Goal: Task Accomplishment & Management: Manage account settings

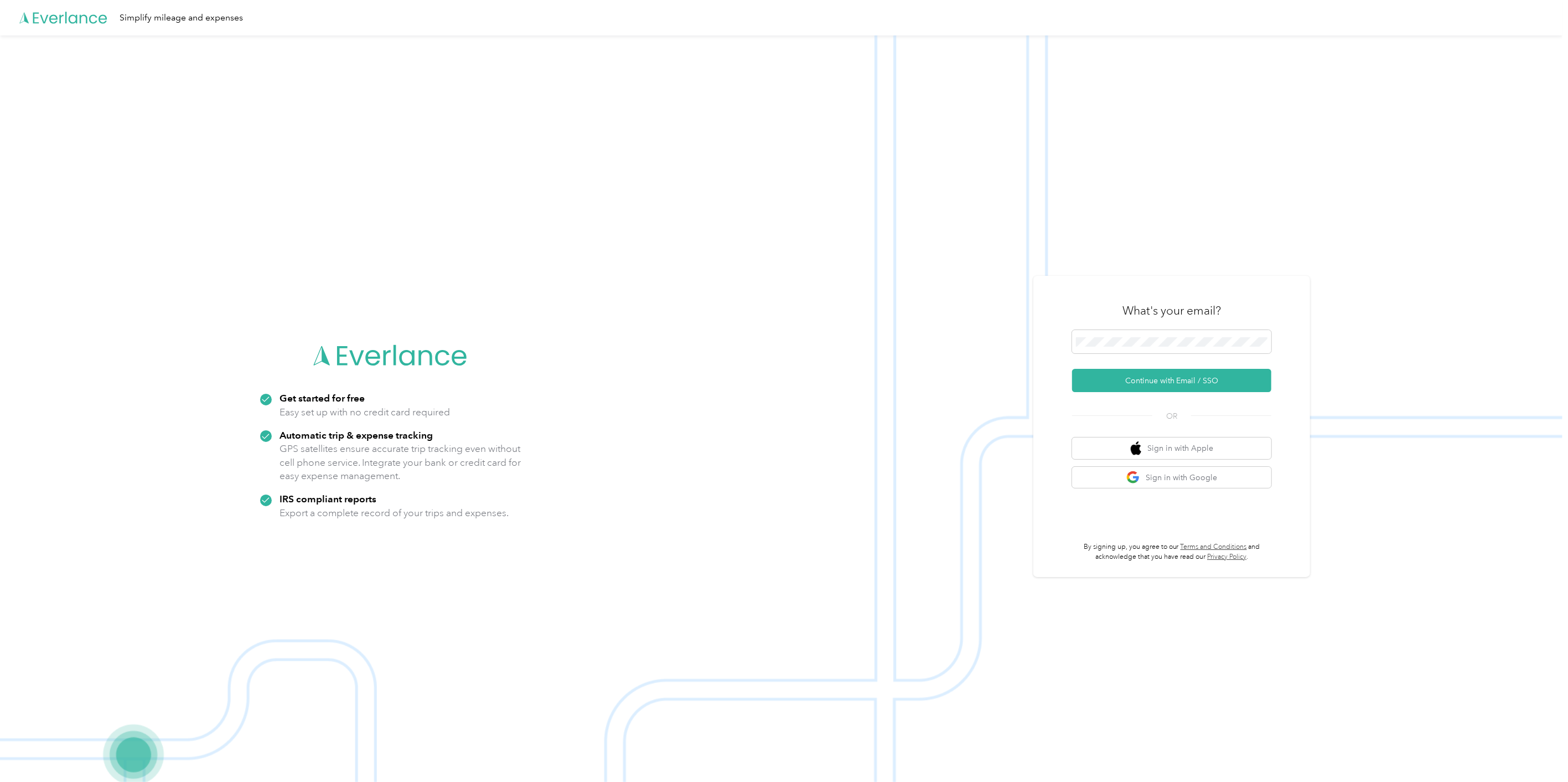
click at [1406, 303] on img at bounding box center [781, 426] width 1563 height 782
click at [1217, 379] on button "Continue with Email / SSO" at bounding box center [1171, 381] width 199 height 23
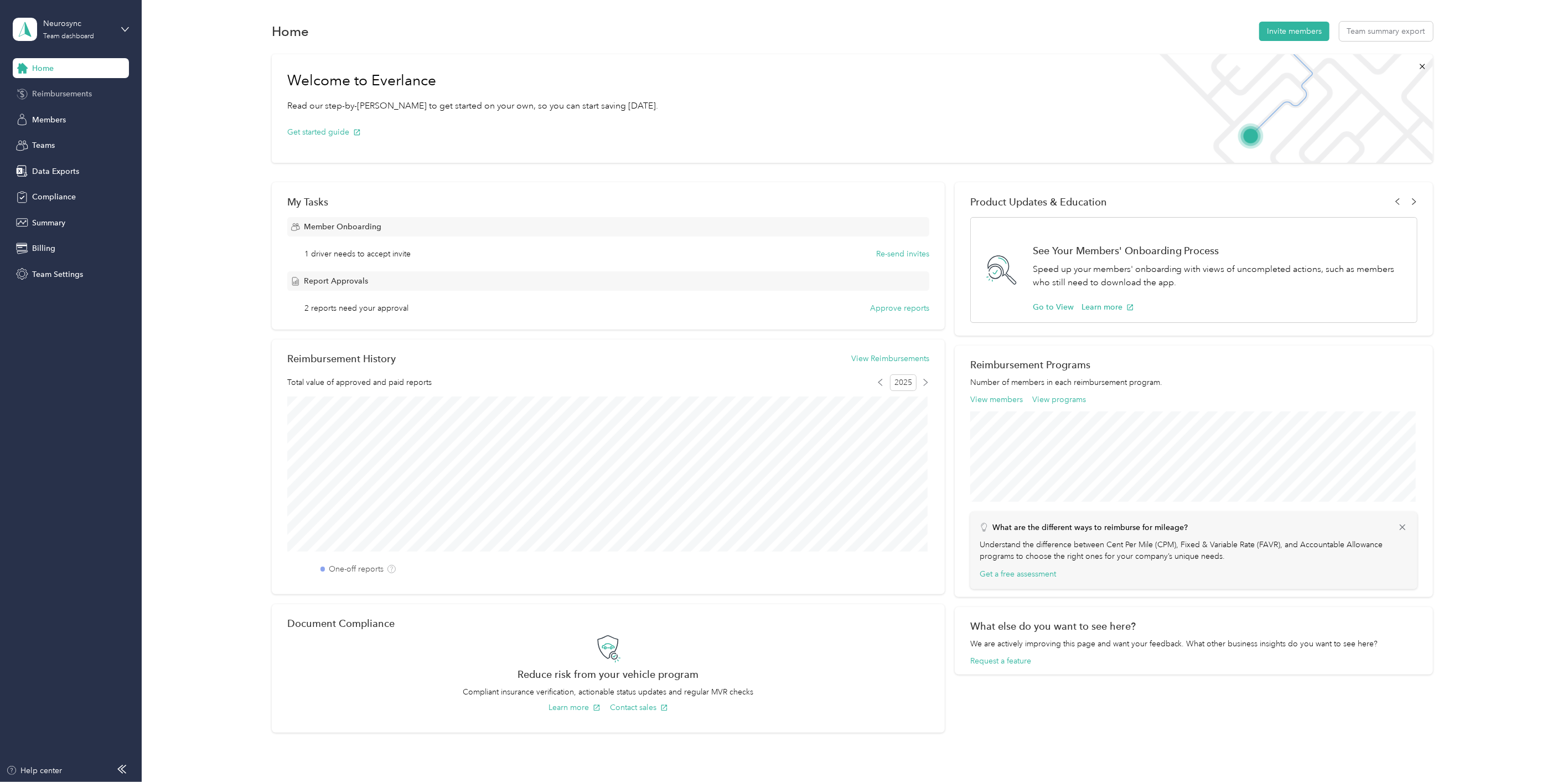
click at [70, 94] on span "Reimbursements" at bounding box center [62, 94] width 60 height 12
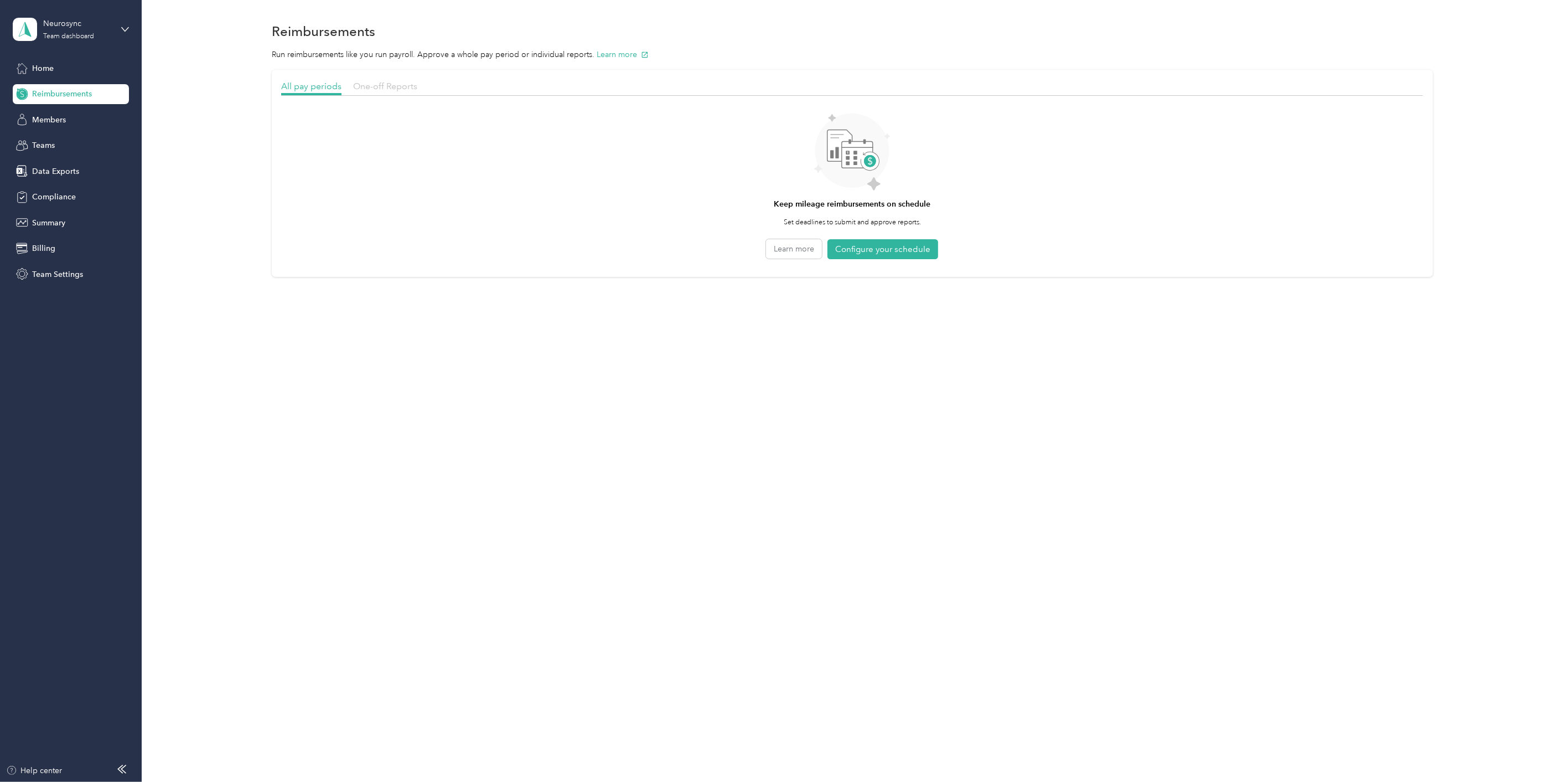
click at [390, 88] on span "One-off Reports" at bounding box center [385, 86] width 64 height 10
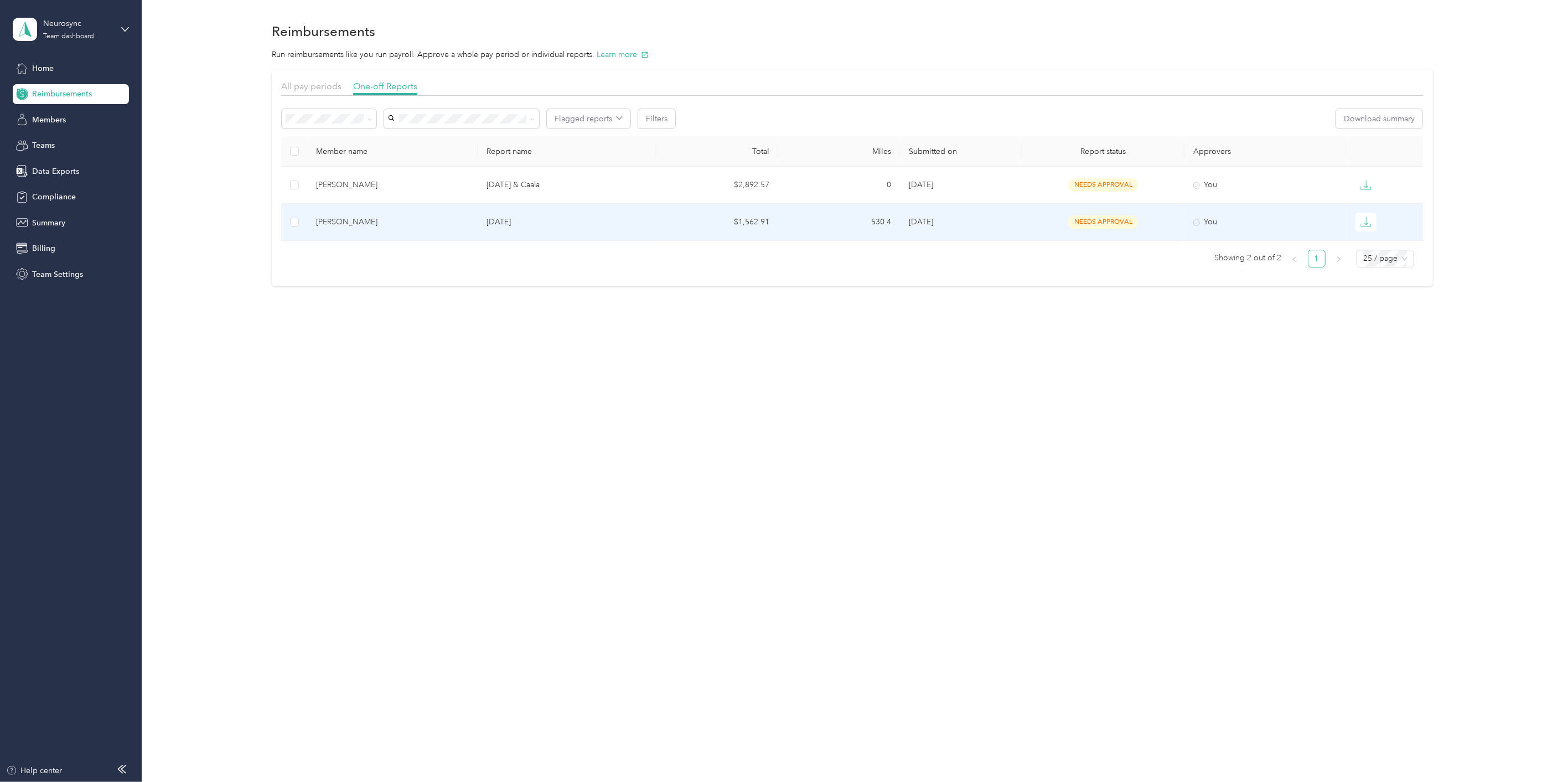
click at [340, 220] on div "[PERSON_NAME]" at bounding box center [392, 222] width 153 height 12
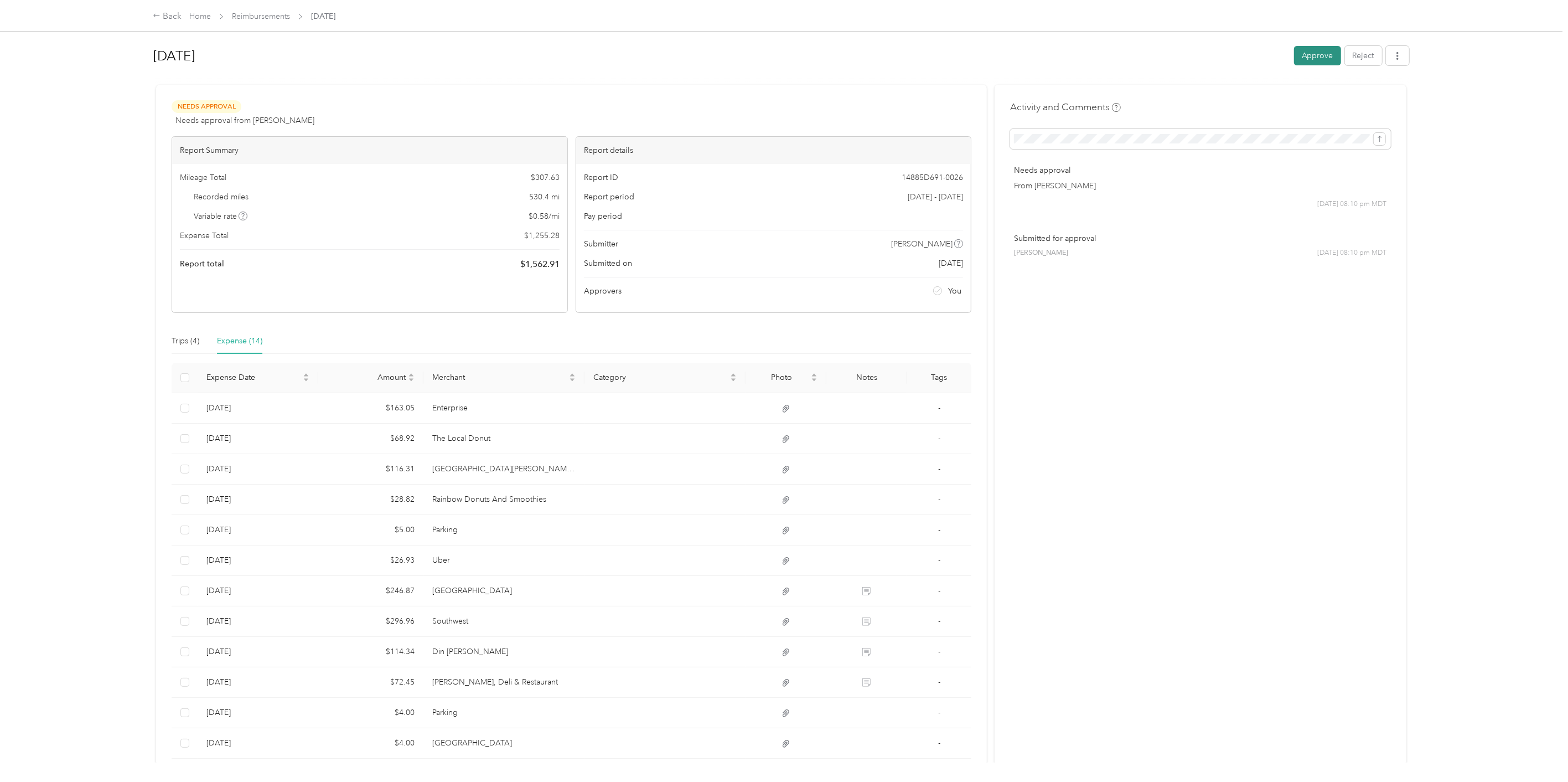
click at [1312, 54] on button "Approve" at bounding box center [1317, 55] width 47 height 19
click at [1254, 54] on button "Mark as paid" at bounding box center [1251, 55] width 60 height 19
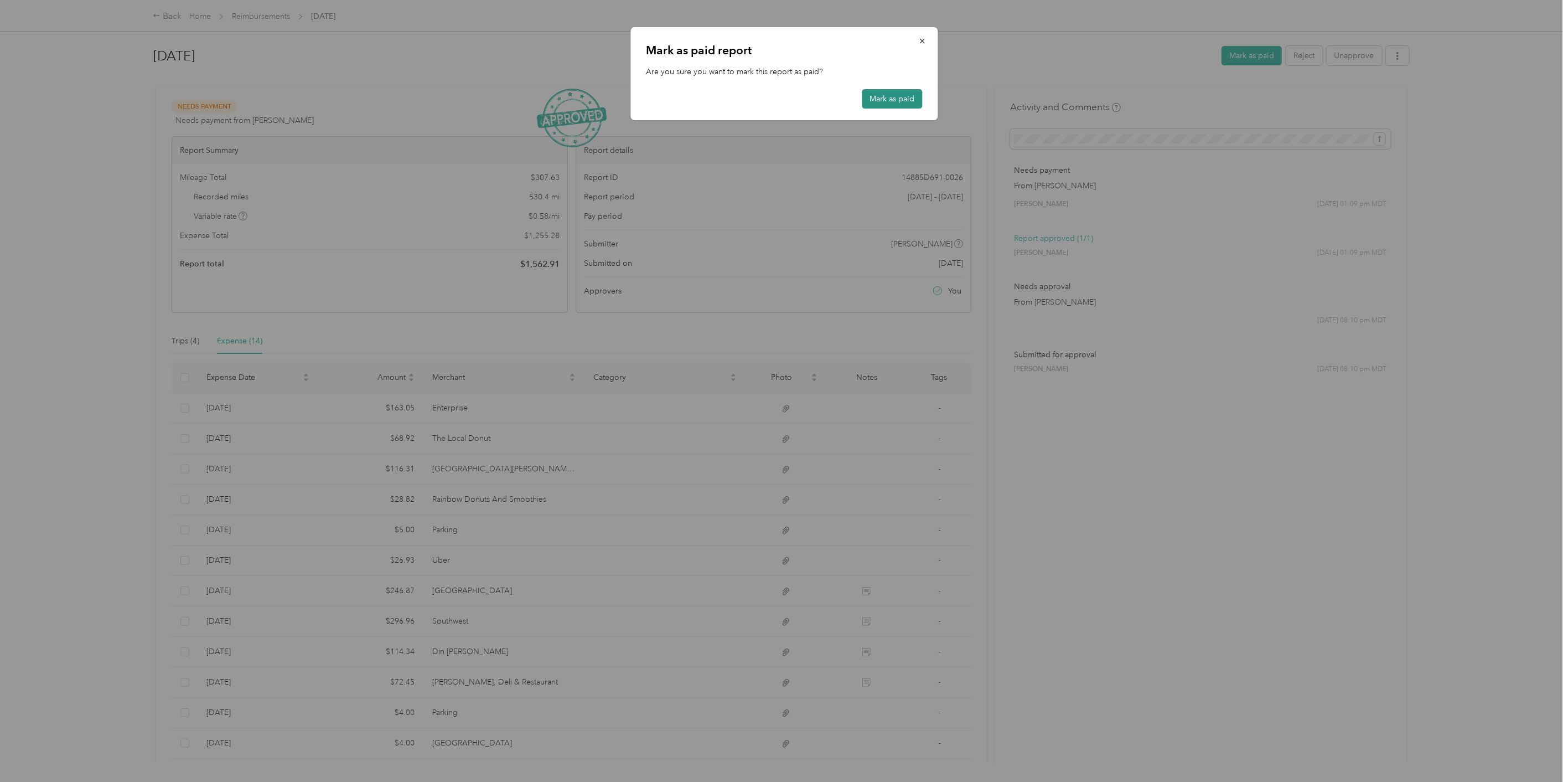
click at [892, 96] on button "Mark as paid" at bounding box center [892, 99] width 60 height 19
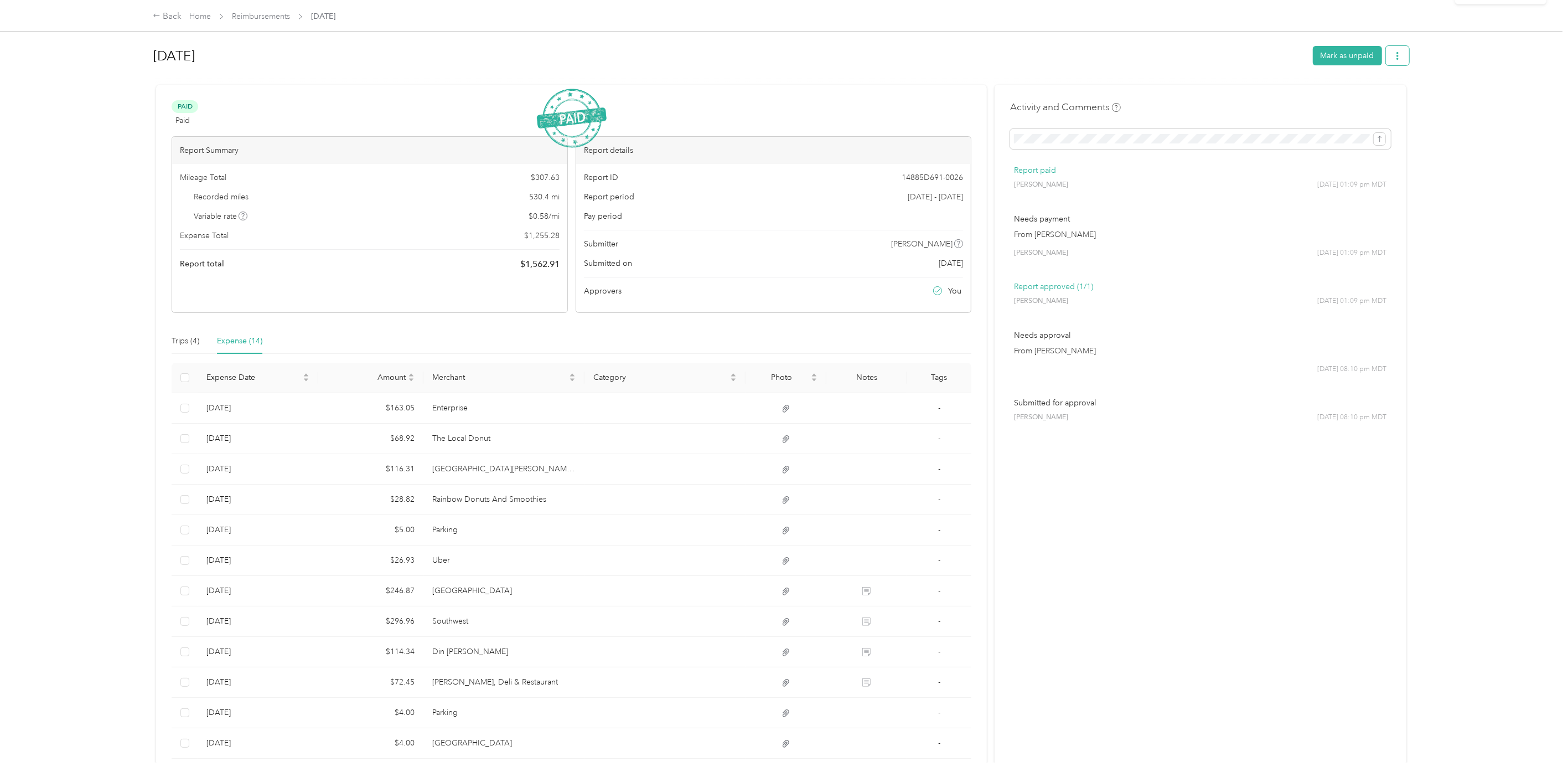
click at [1395, 54] on icon "button" at bounding box center [1398, 55] width 8 height 8
click at [1371, 94] on span "Download" at bounding box center [1362, 95] width 37 height 12
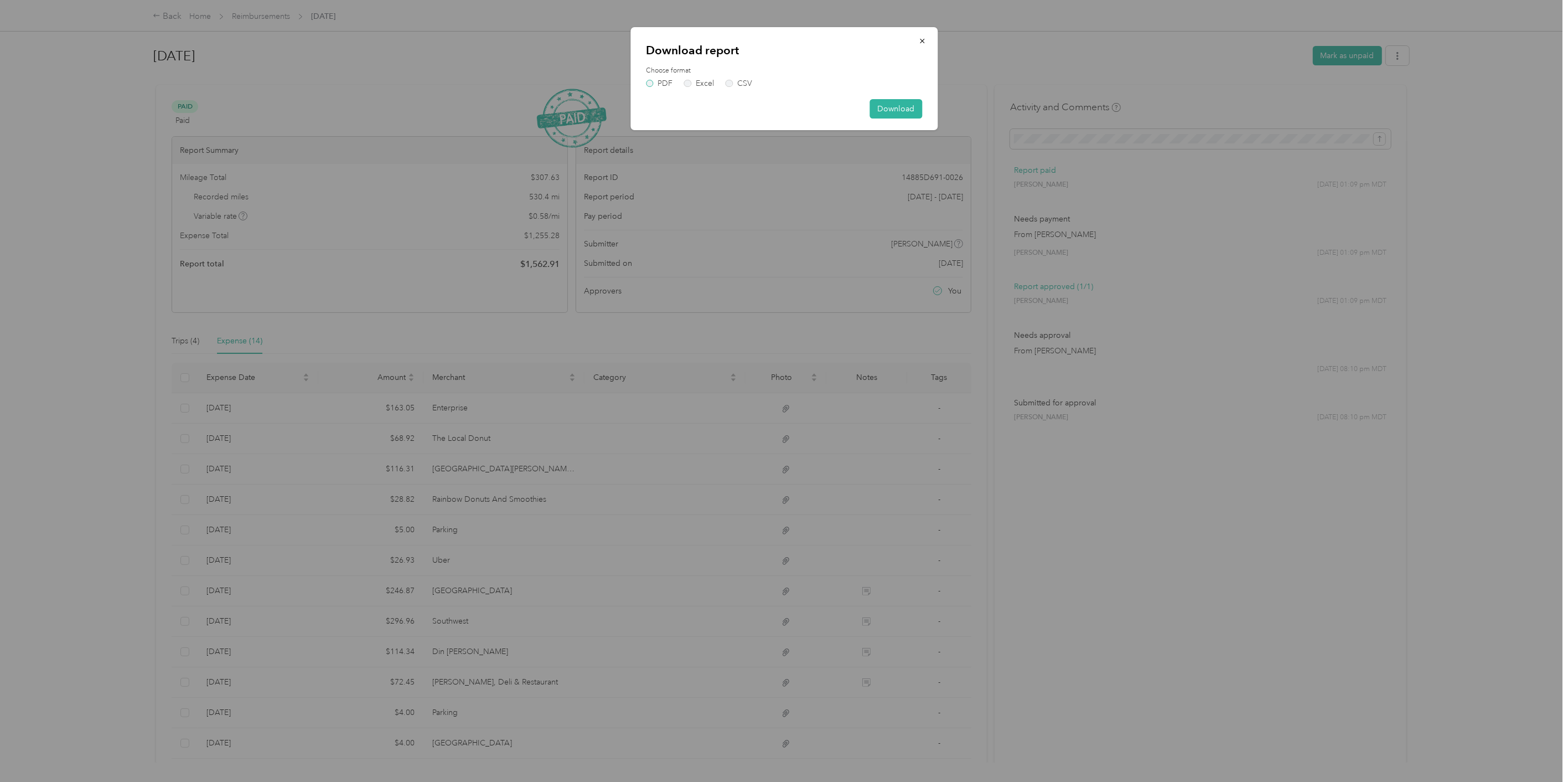
click at [651, 81] on label "PDF" at bounding box center [659, 83] width 27 height 8
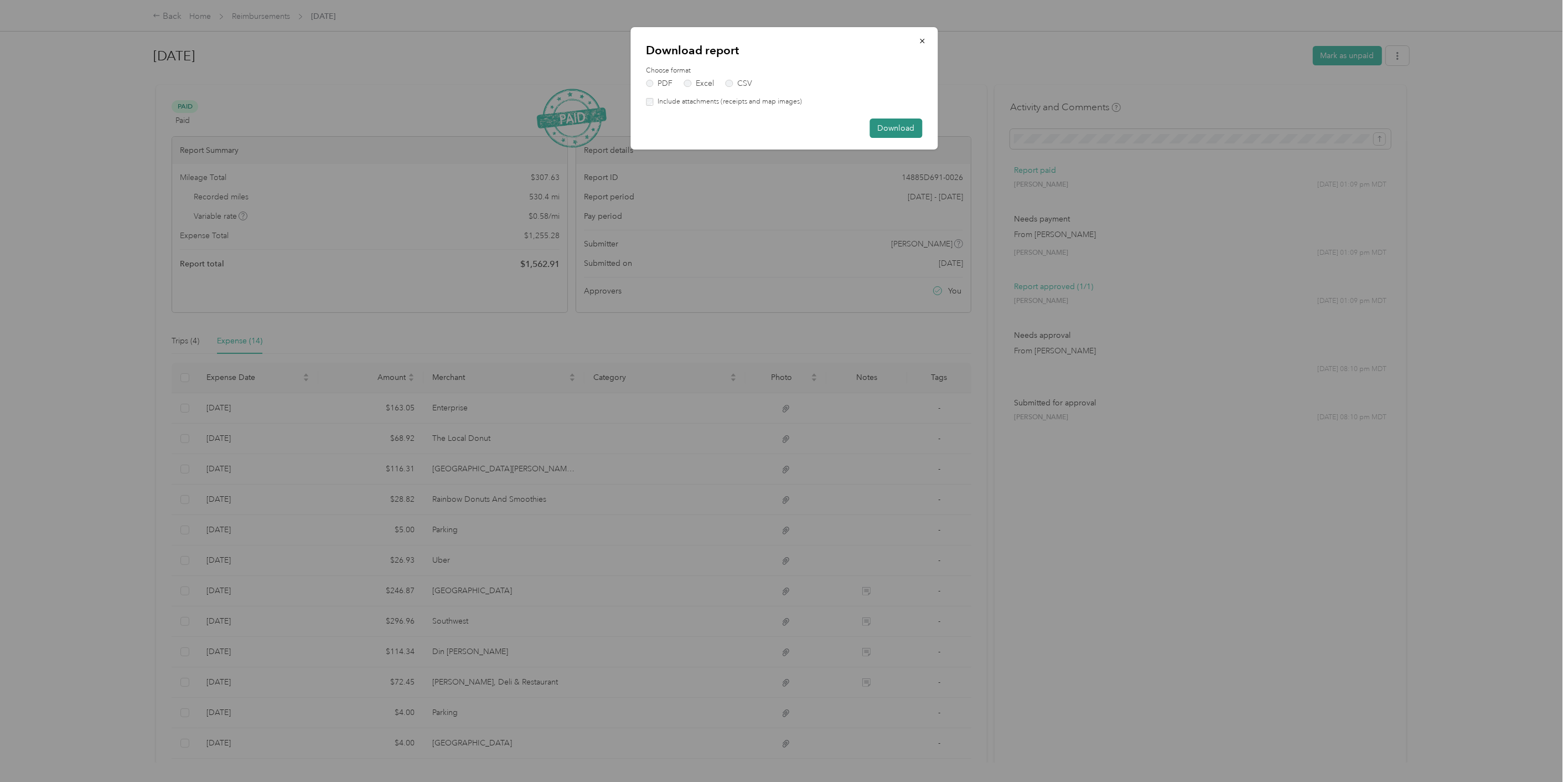
click at [897, 125] on button "Download" at bounding box center [895, 129] width 52 height 19
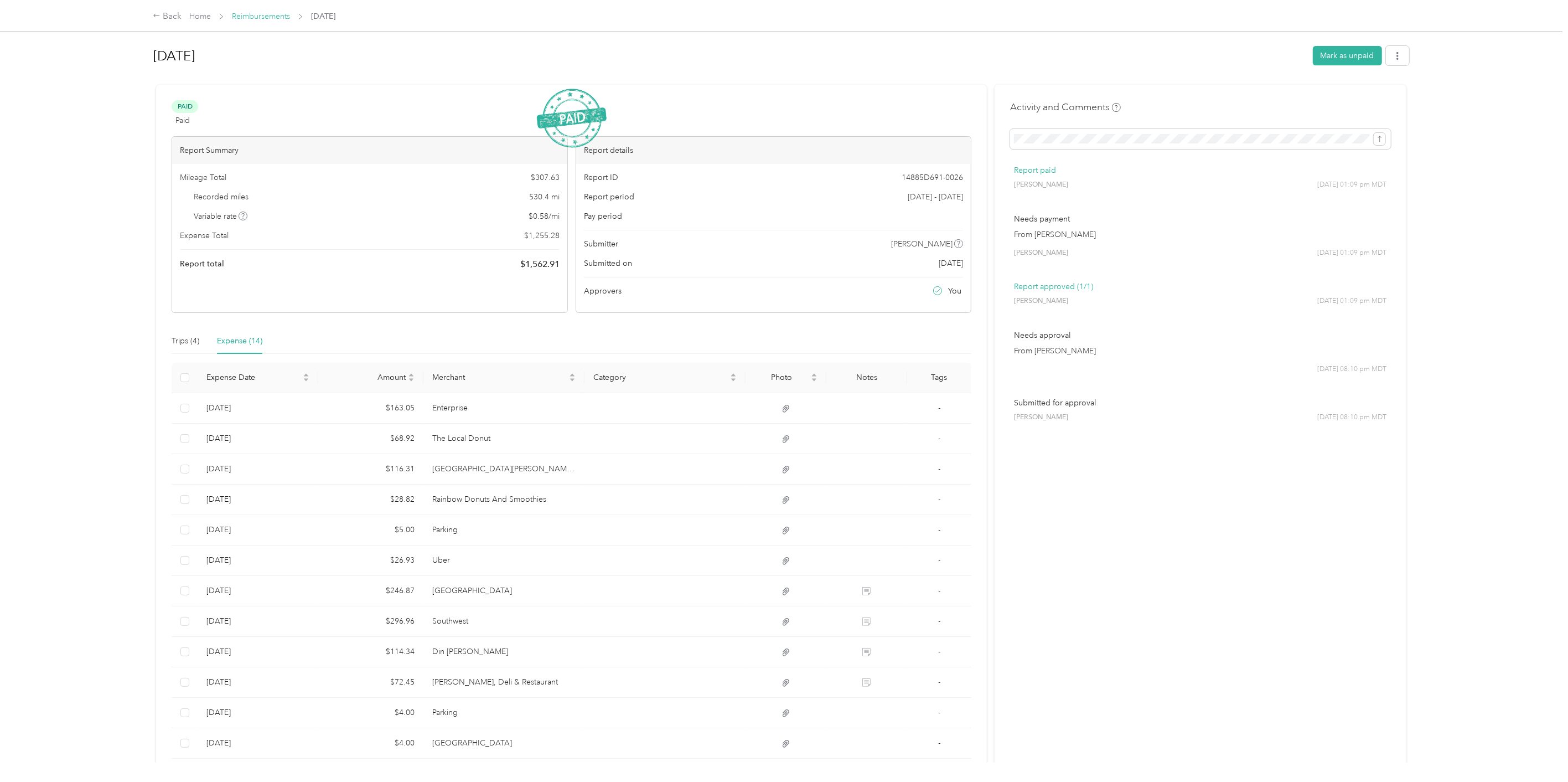
click at [253, 16] on link "Reimbursements" at bounding box center [261, 16] width 58 height 9
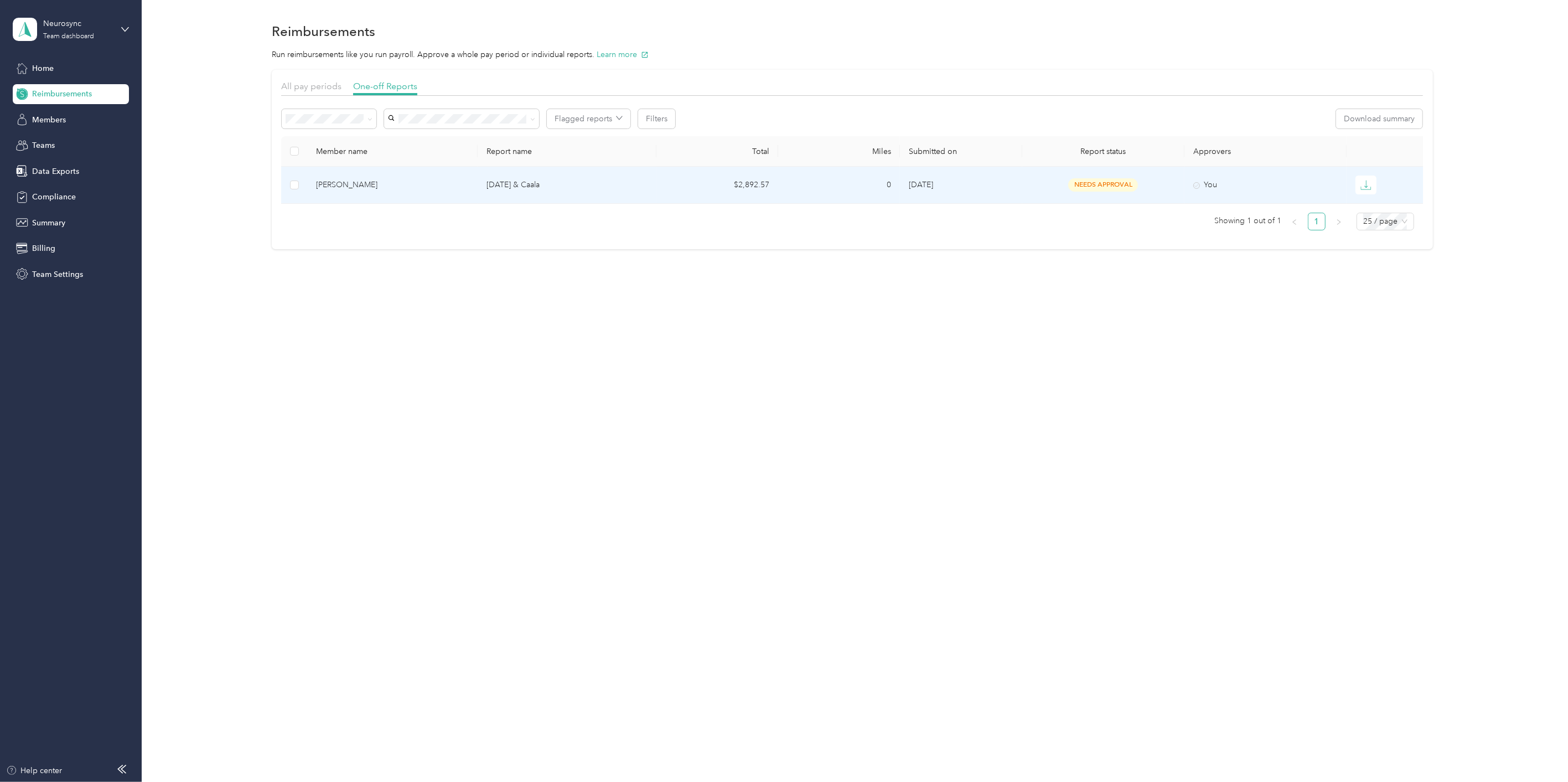
click at [339, 183] on div "[PERSON_NAME]" at bounding box center [392, 185] width 153 height 12
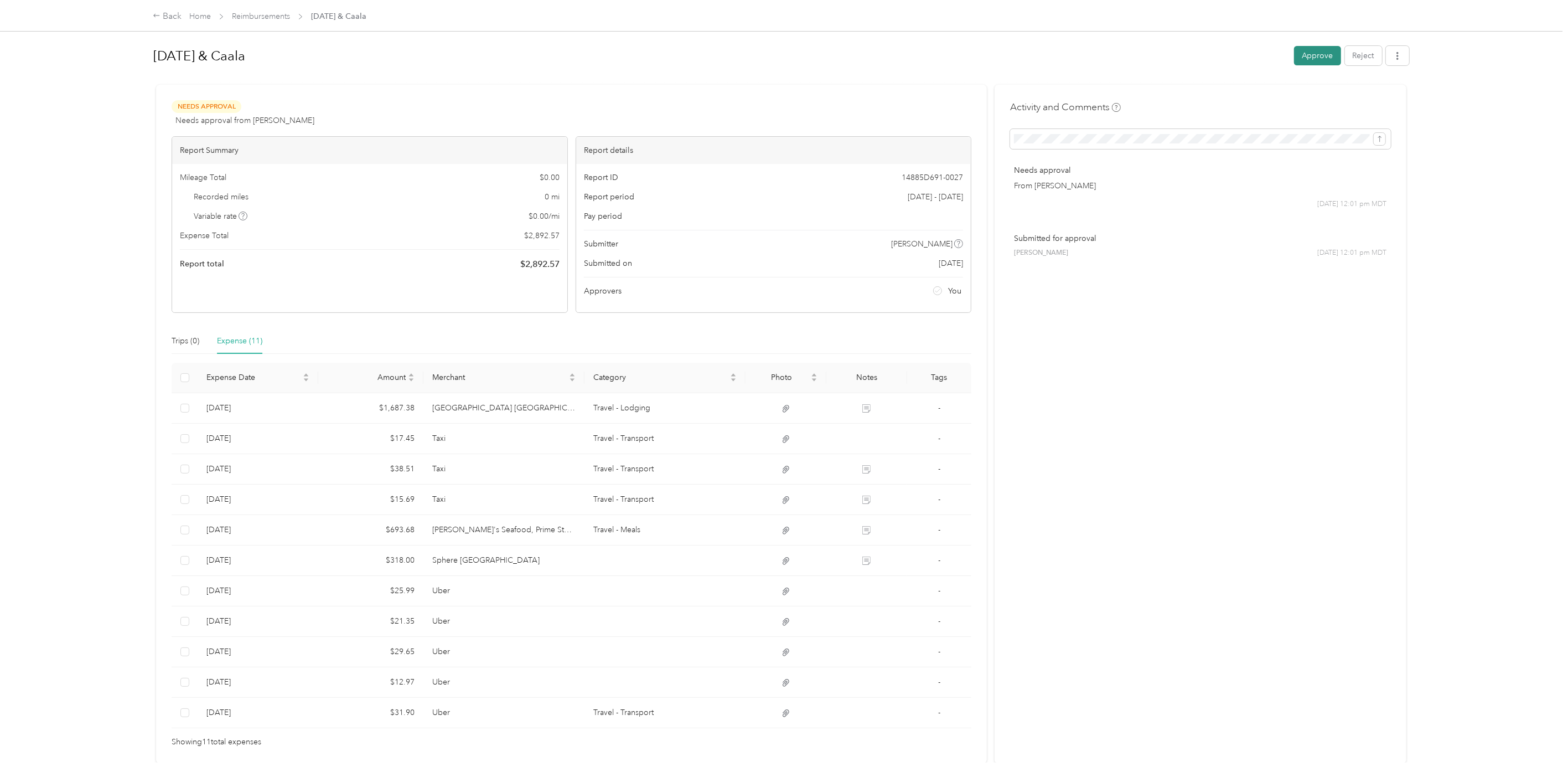
click at [1308, 53] on button "Approve" at bounding box center [1317, 55] width 47 height 19
click at [1244, 51] on button "Mark as paid" at bounding box center [1251, 55] width 60 height 19
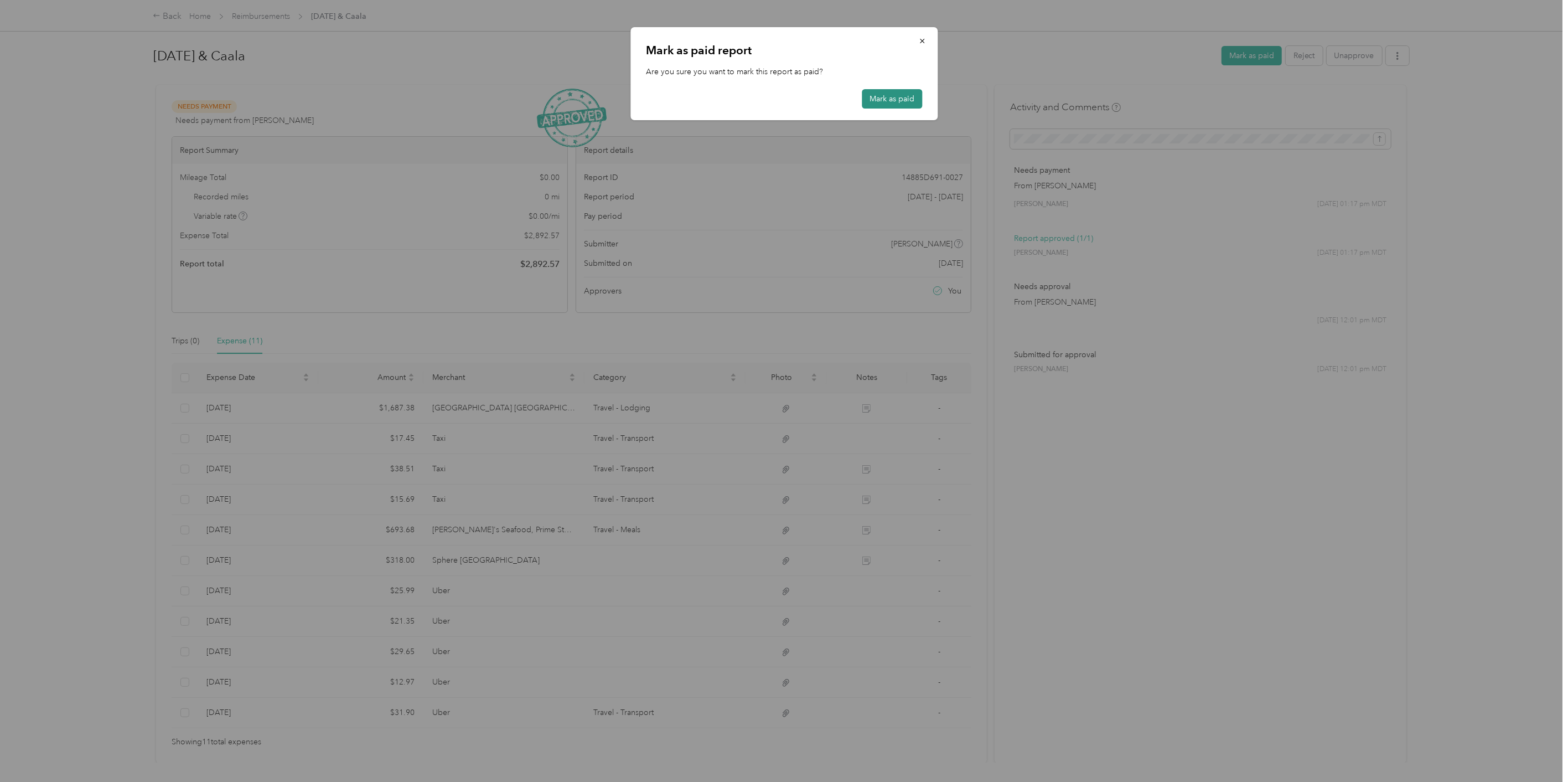
click at [905, 97] on button "Mark as paid" at bounding box center [892, 99] width 60 height 19
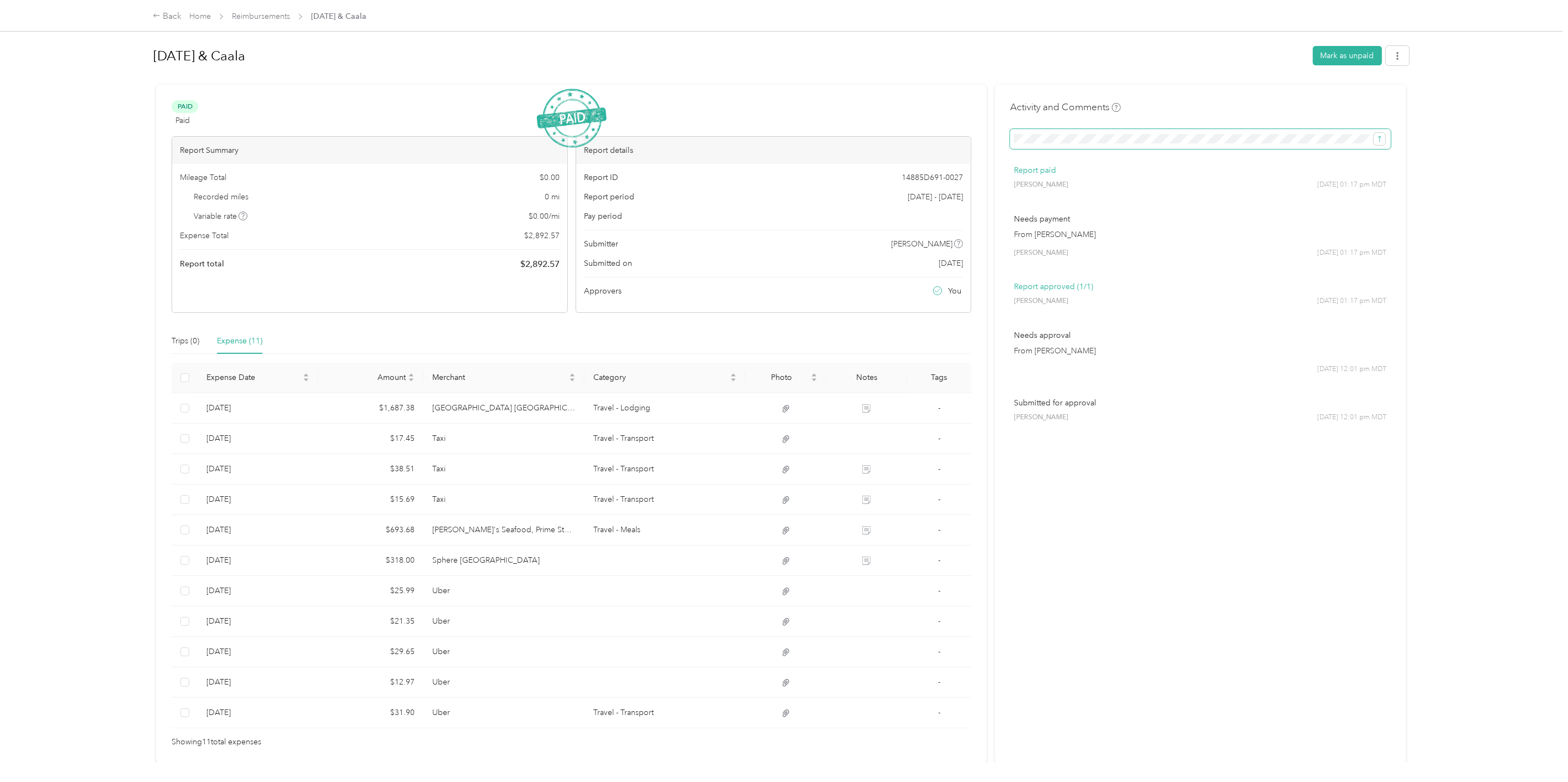
click at [1374, 133] on button "submit" at bounding box center [1379, 139] width 12 height 12
click at [1394, 54] on icon "button" at bounding box center [1398, 55] width 8 height 8
click at [1382, 92] on div "Download" at bounding box center [1365, 95] width 66 height 12
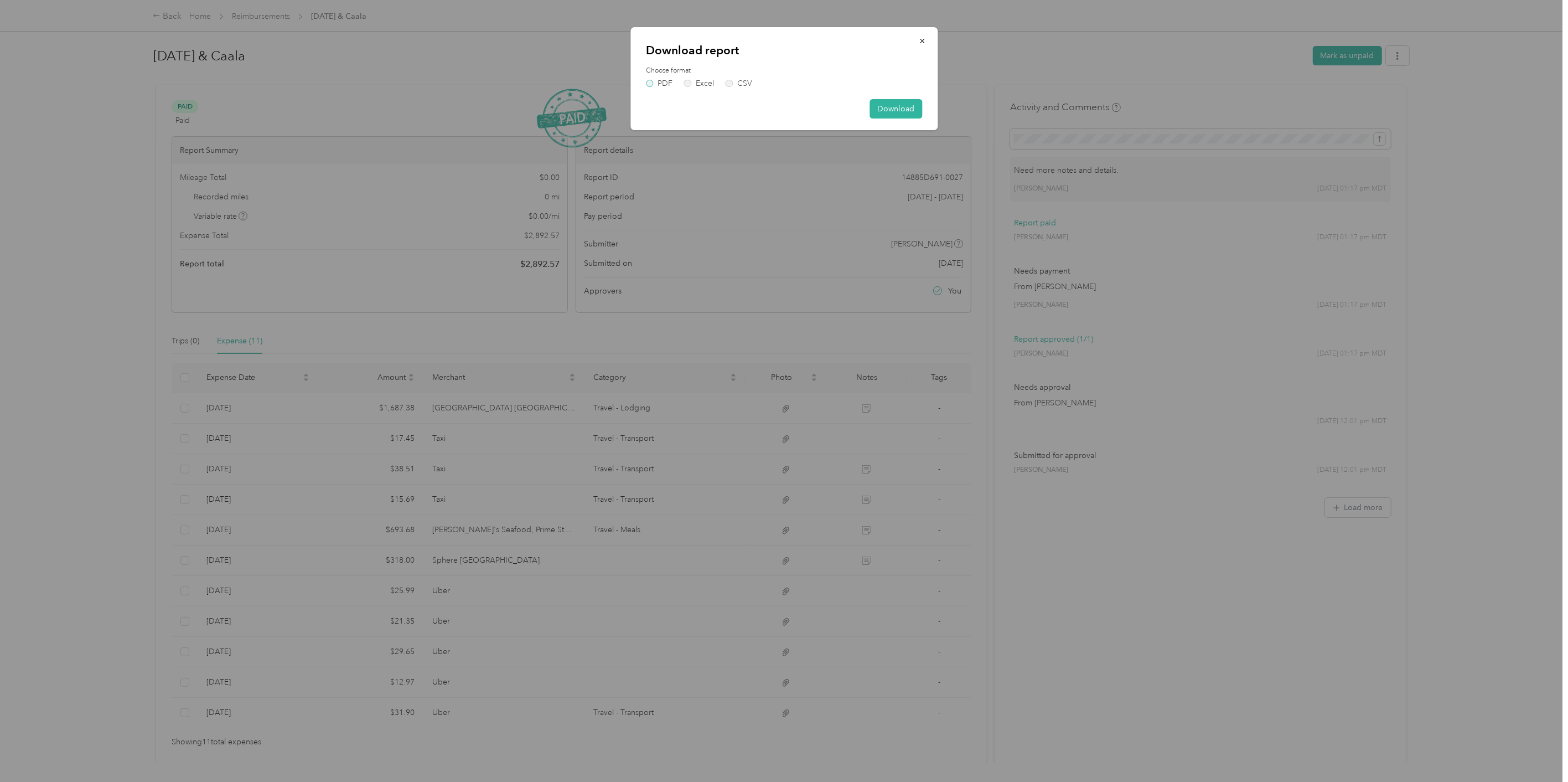
click at [650, 83] on label "PDF" at bounding box center [659, 83] width 27 height 8
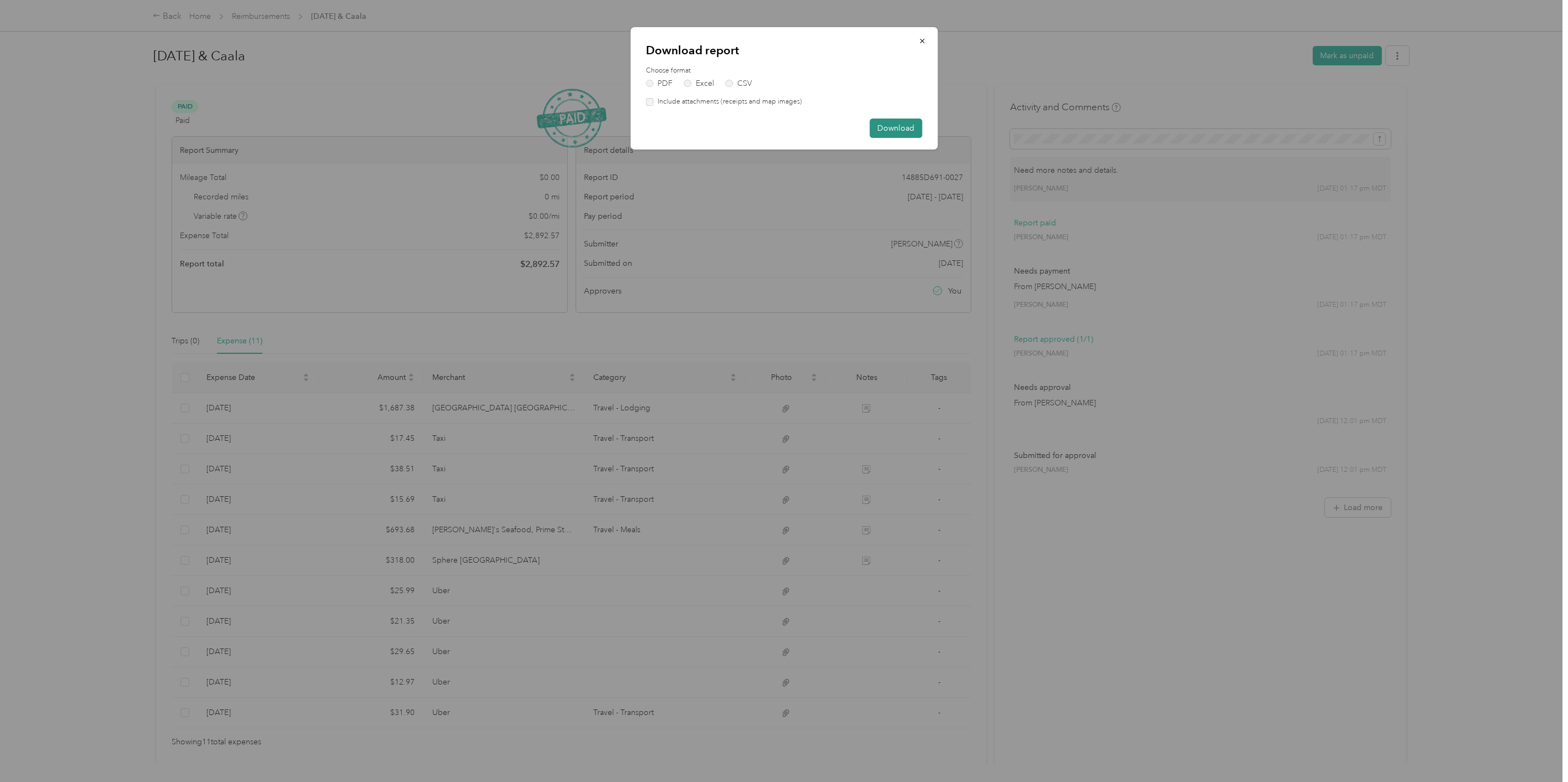
click at [894, 125] on button "Download" at bounding box center [895, 129] width 52 height 19
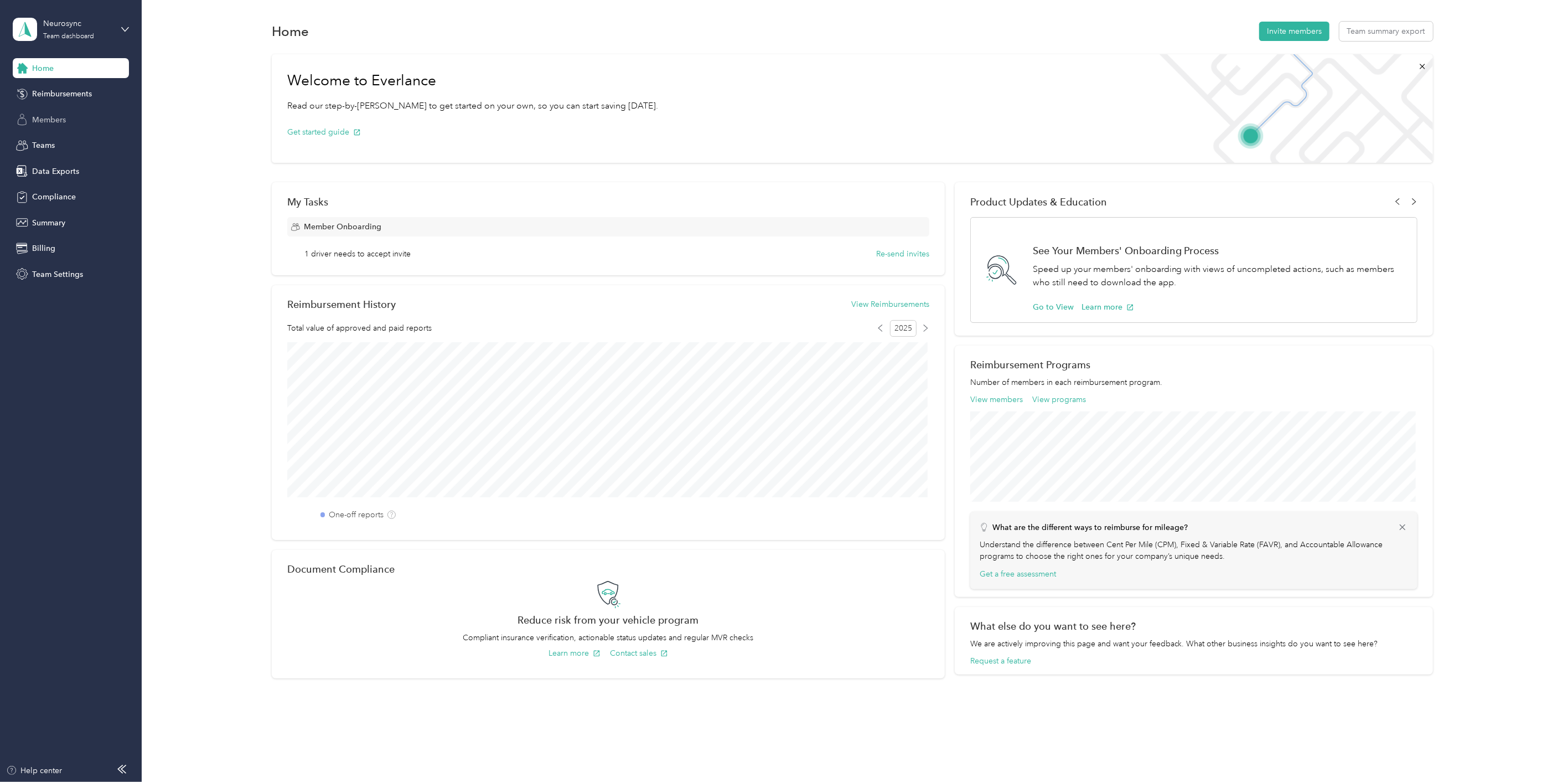
click at [51, 116] on span "Members" at bounding box center [49, 119] width 33 height 12
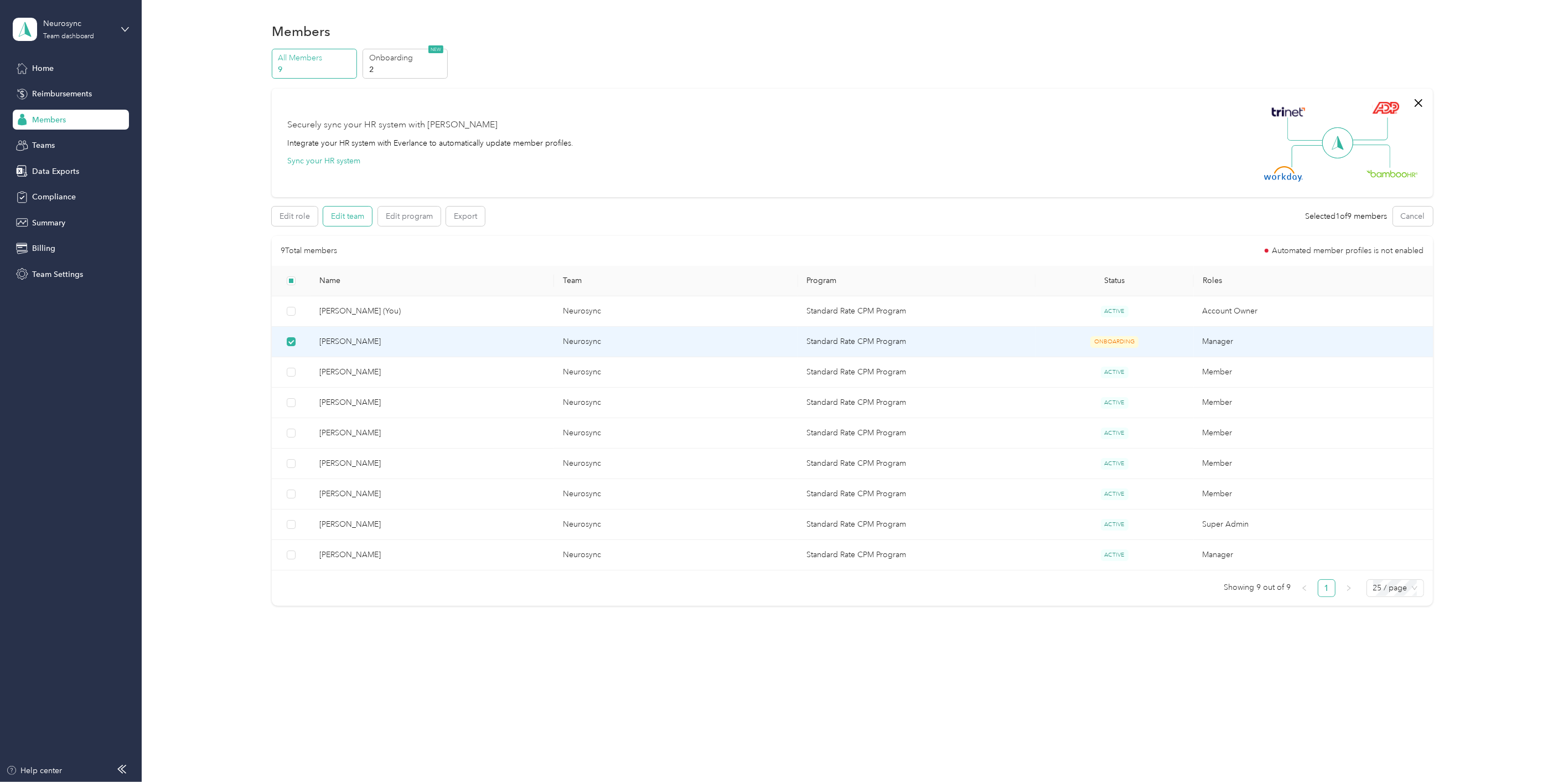
click at [346, 214] on button "Edit team" at bounding box center [348, 216] width 49 height 19
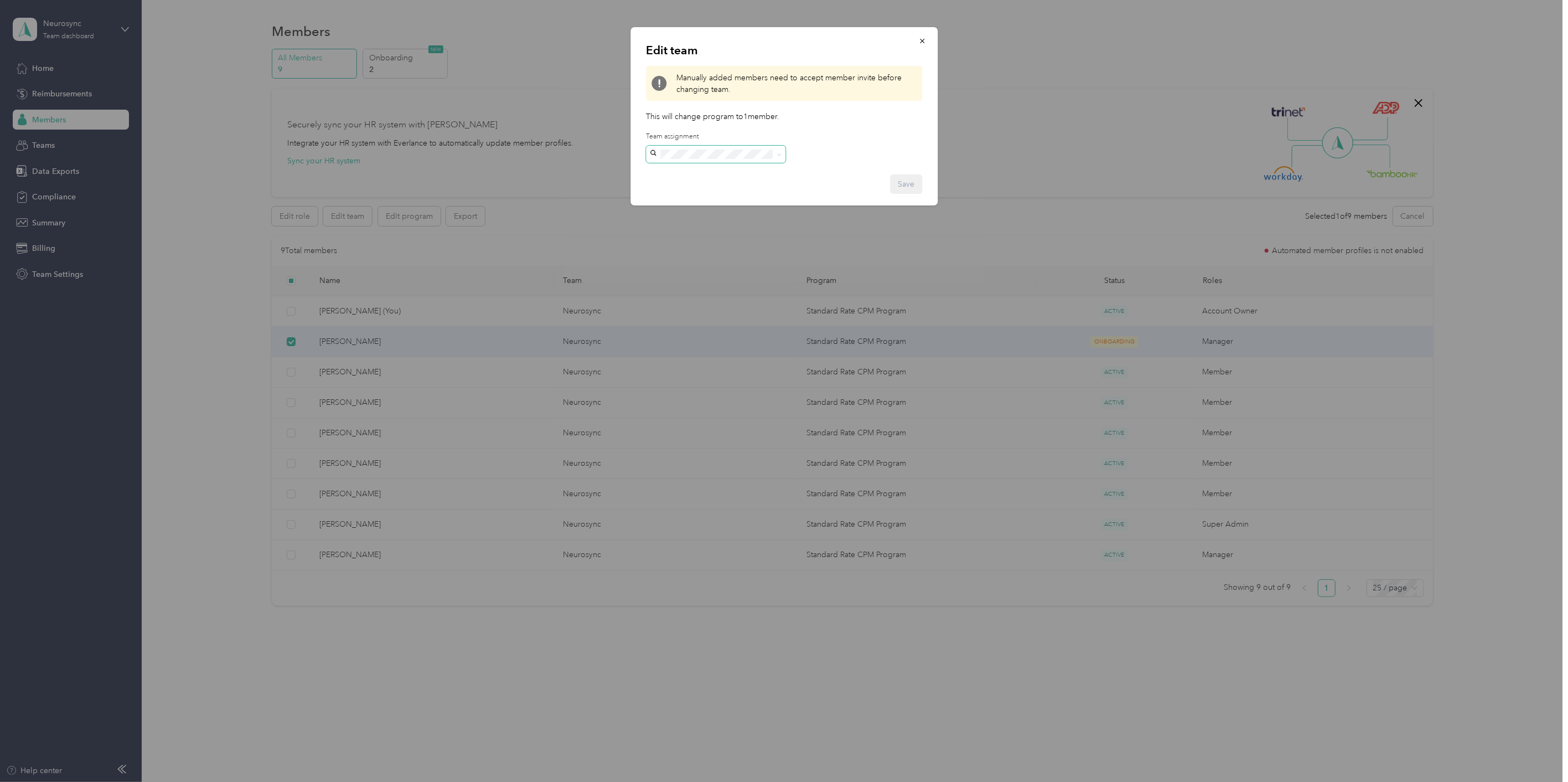
click at [773, 150] on span at bounding box center [777, 153] width 9 height 8
click at [782, 152] on span at bounding box center [715, 154] width 139 height 17
click at [777, 158] on span at bounding box center [779, 153] width 5 height 9
click at [850, 158] on div "Edit team Manually added members need to accept member invite before changing t…" at bounding box center [784, 116] width 307 height 178
click at [920, 40] on icon "button" at bounding box center [922, 41] width 8 height 8
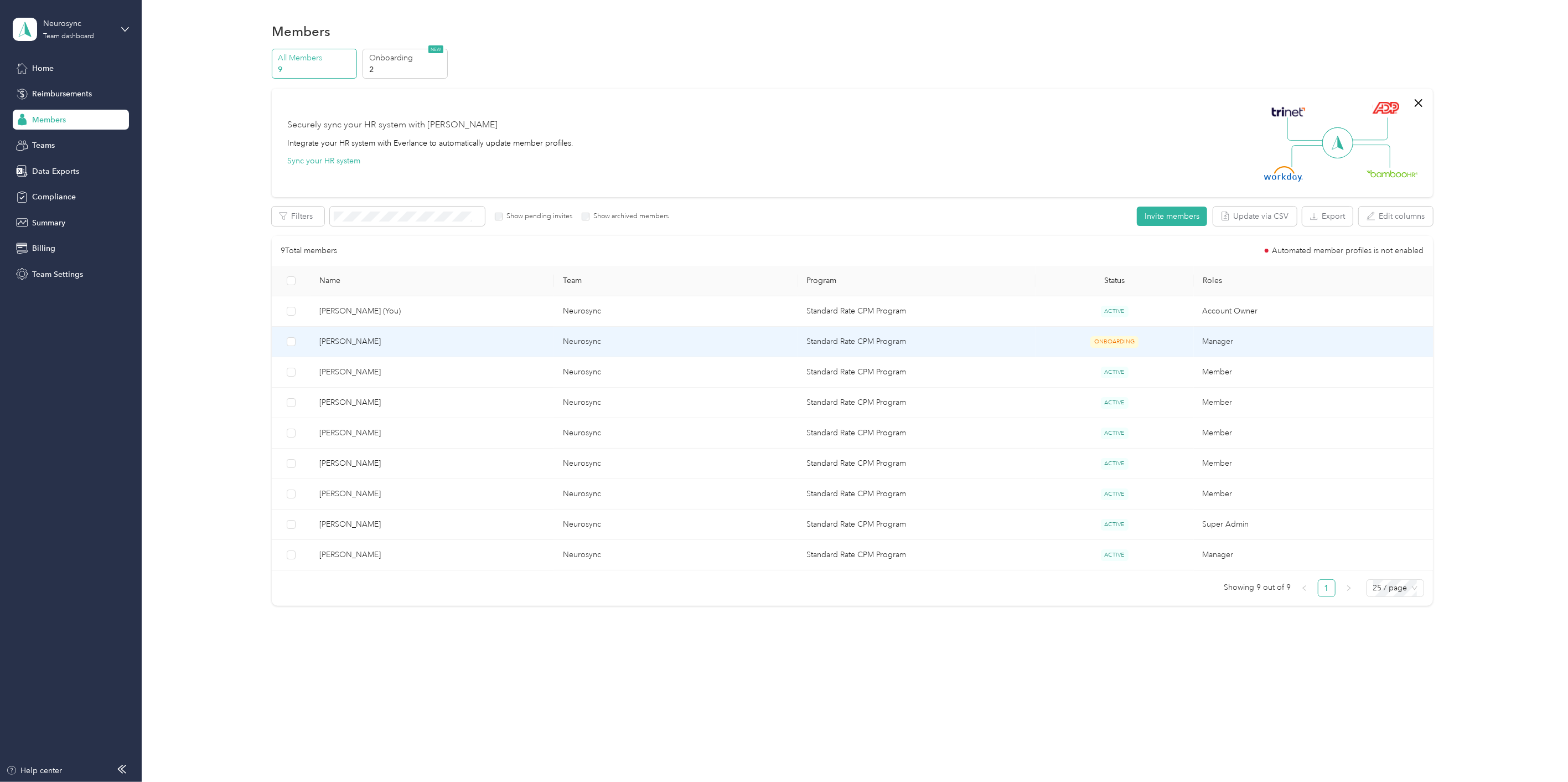
click at [361, 339] on span "[PERSON_NAME]" at bounding box center [432, 342] width 226 height 12
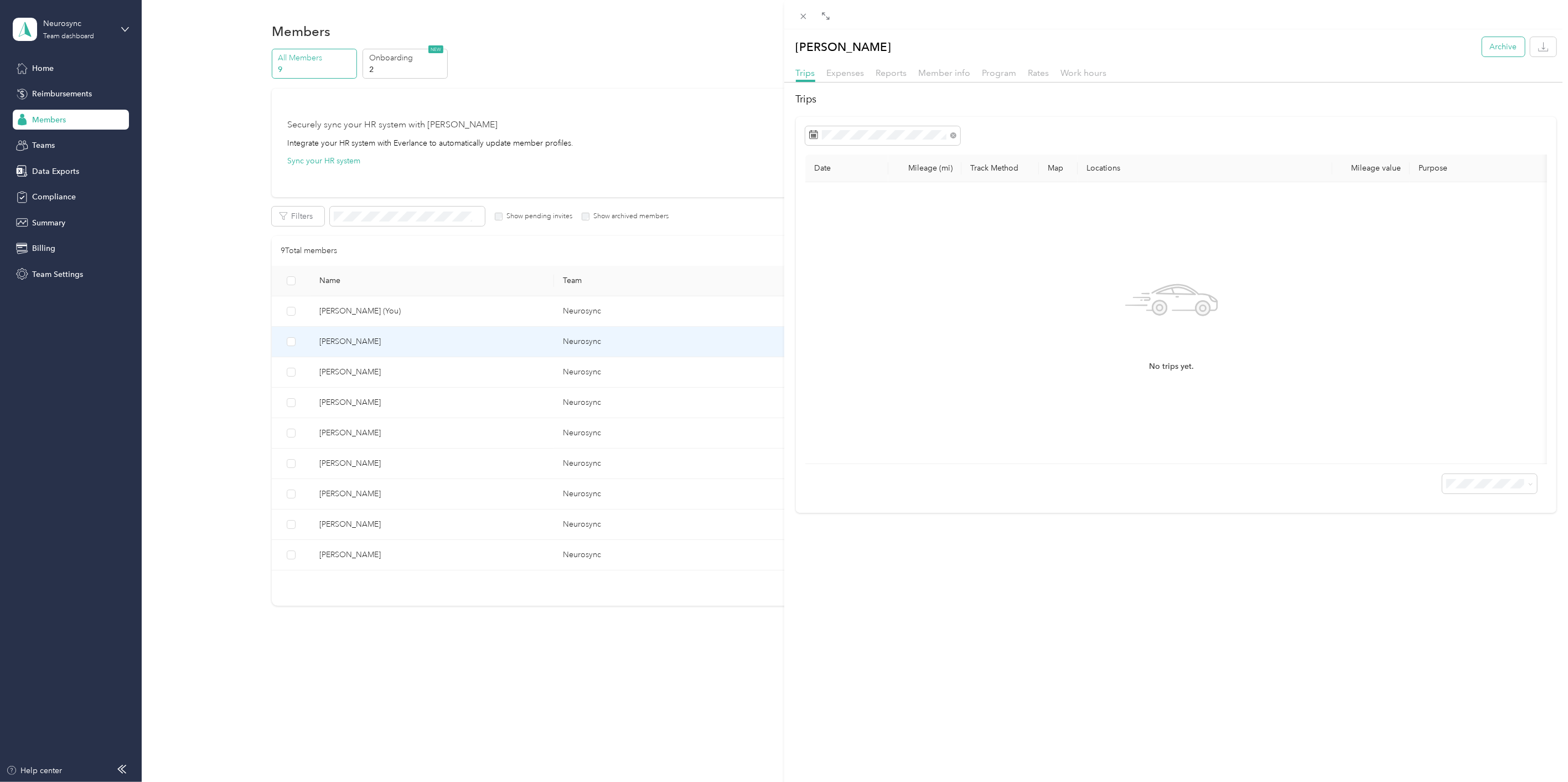
click at [1488, 46] on button "Archive" at bounding box center [1503, 47] width 43 height 19
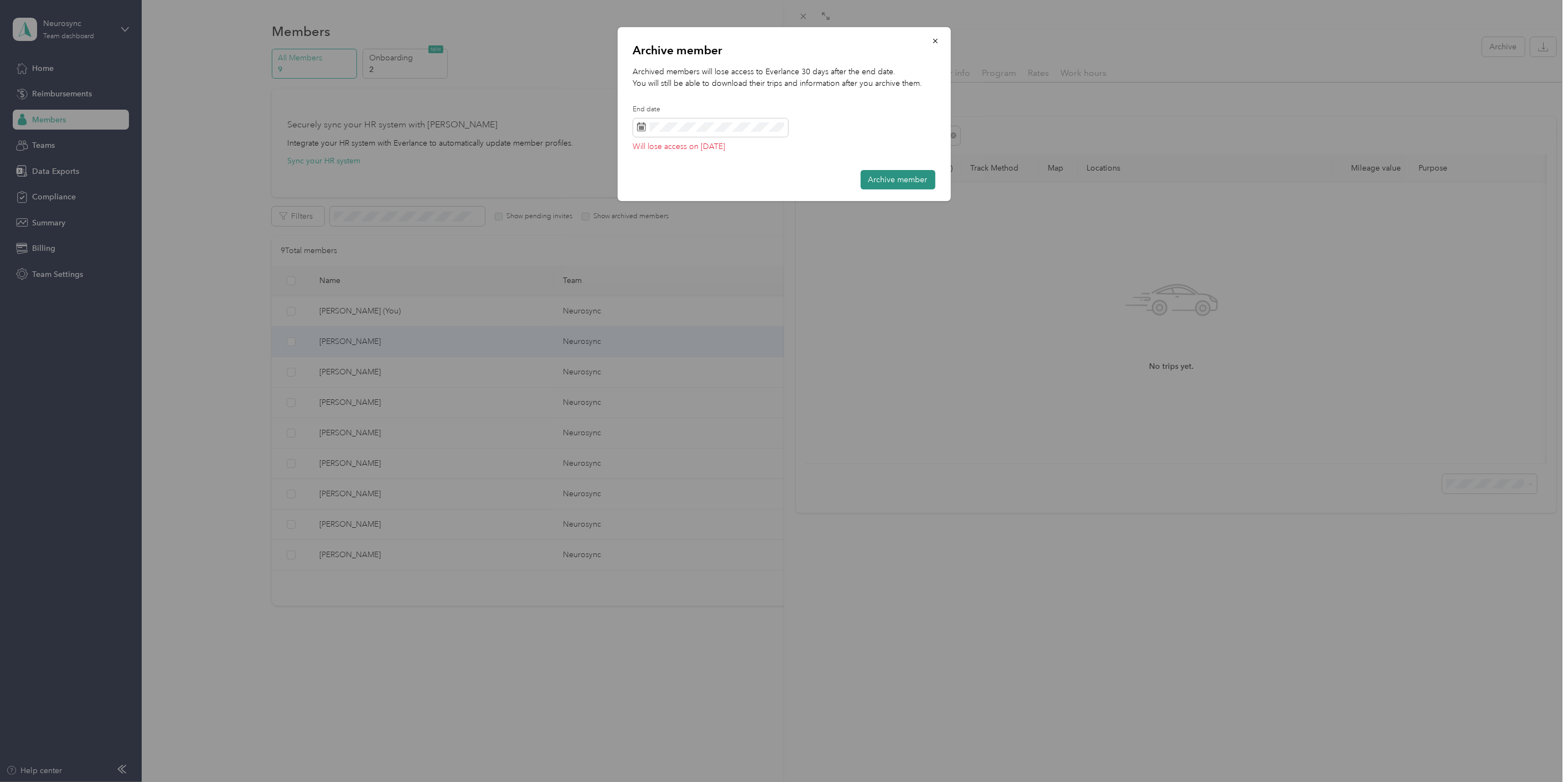
click at [887, 179] on button "Archive member" at bounding box center [898, 180] width 75 height 19
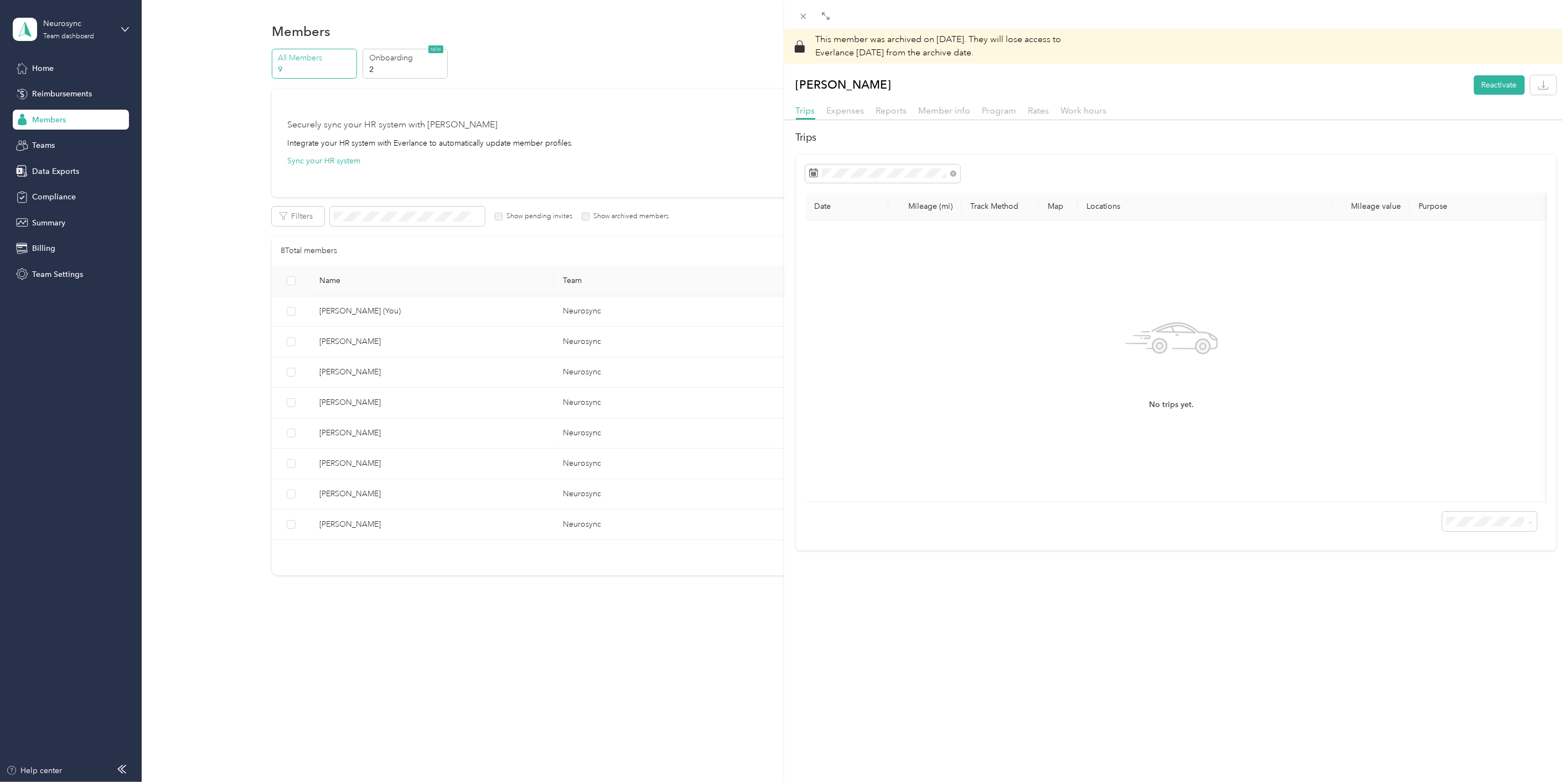
click at [343, 406] on div "This member was archived on [DATE] . They will lose access to Everlance [DATE] …" at bounding box center [784, 391] width 1568 height 782
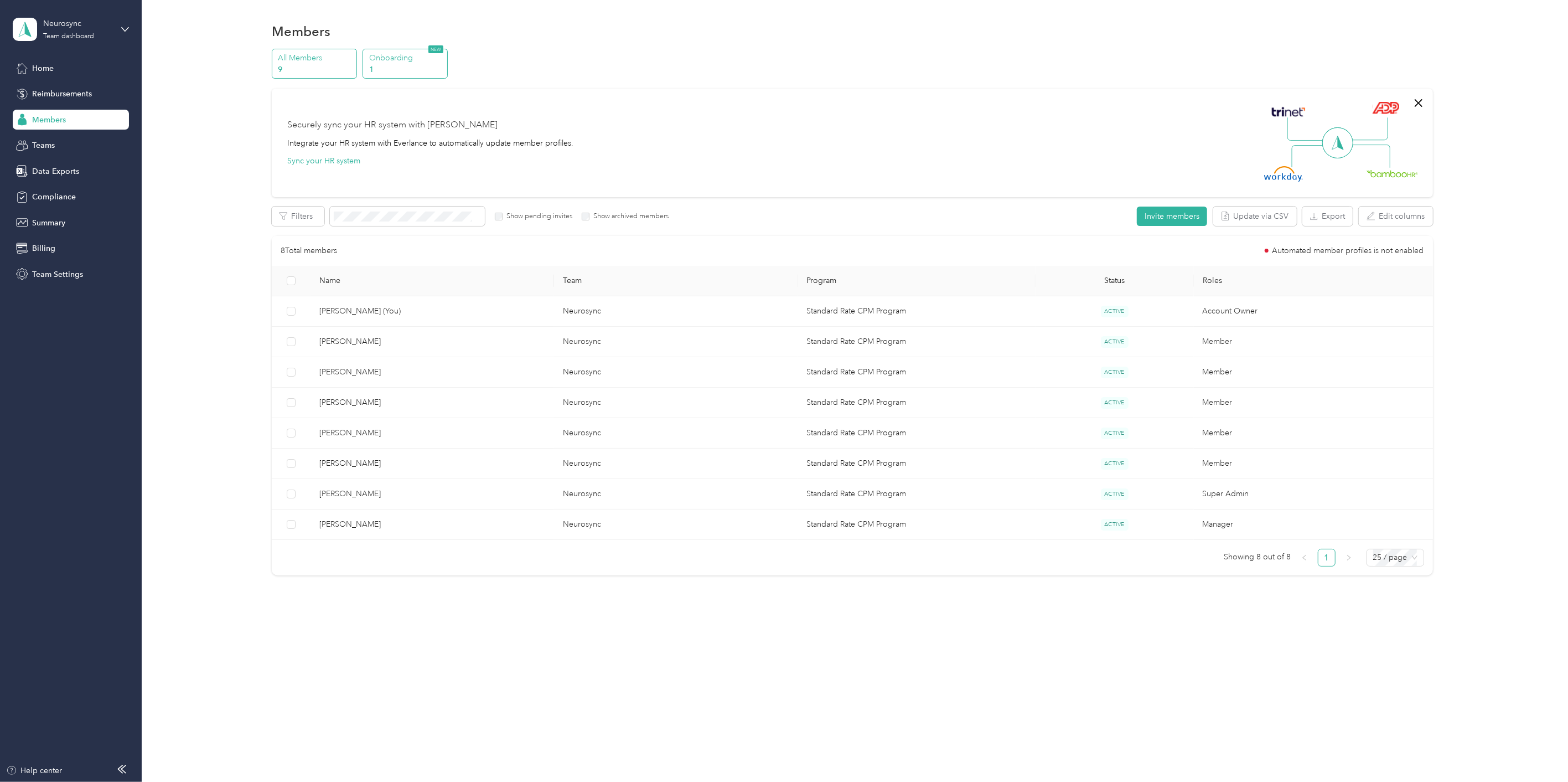
click at [410, 65] on p "1" at bounding box center [407, 69] width 75 height 12
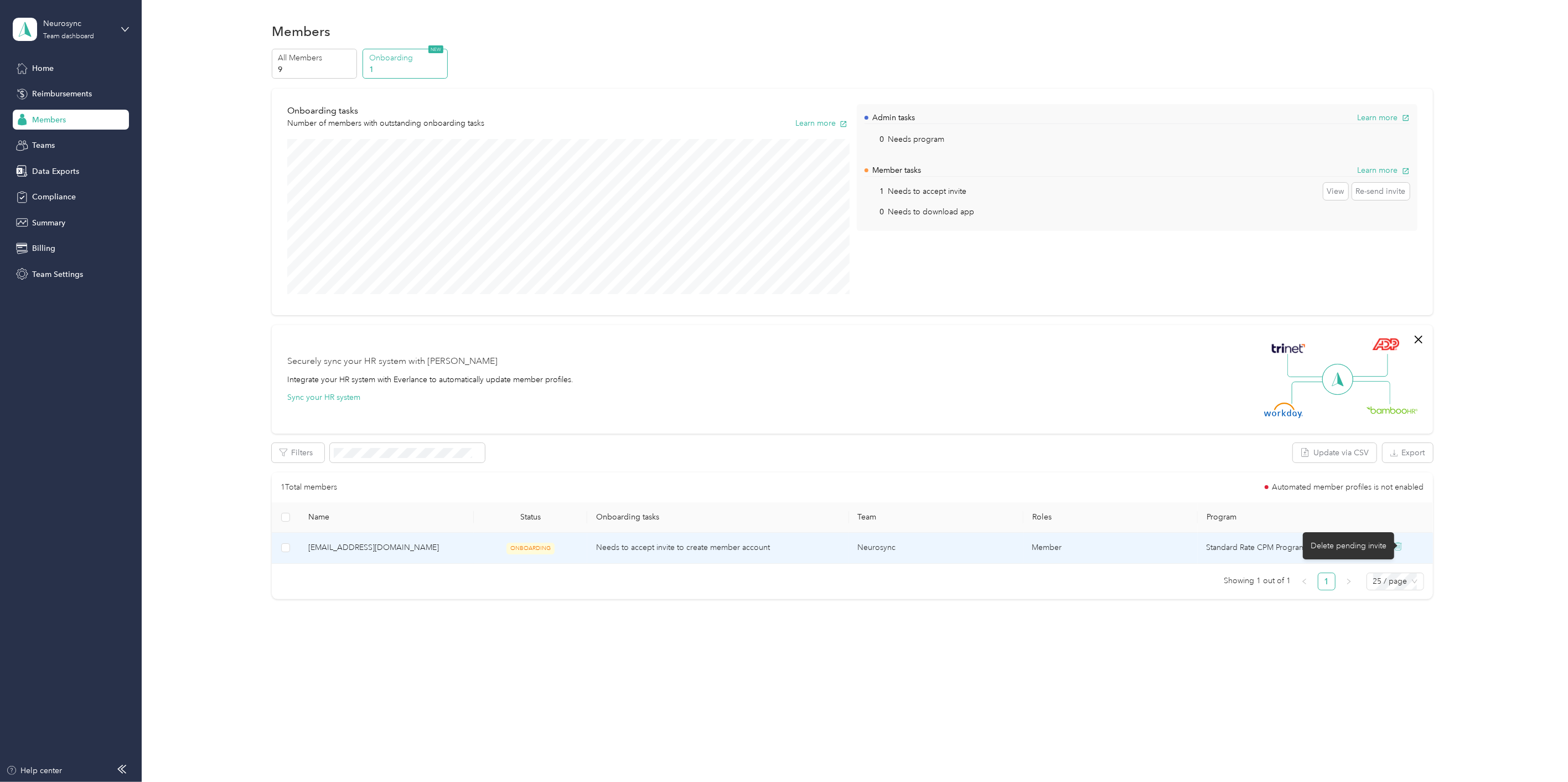
click at [1402, 544] on icon at bounding box center [1398, 546] width 9 height 9
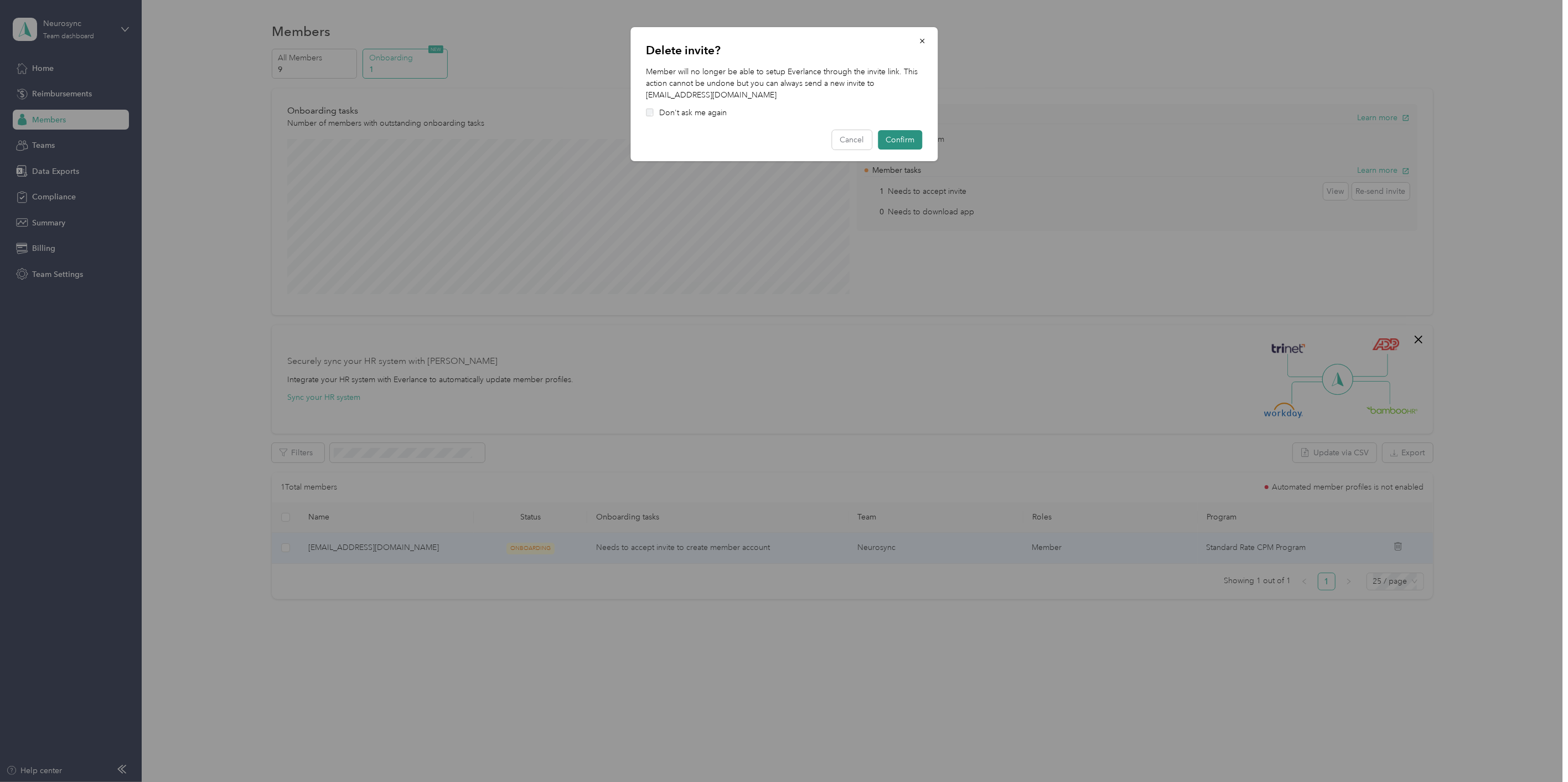
click at [900, 136] on button "Confirm" at bounding box center [900, 140] width 44 height 19
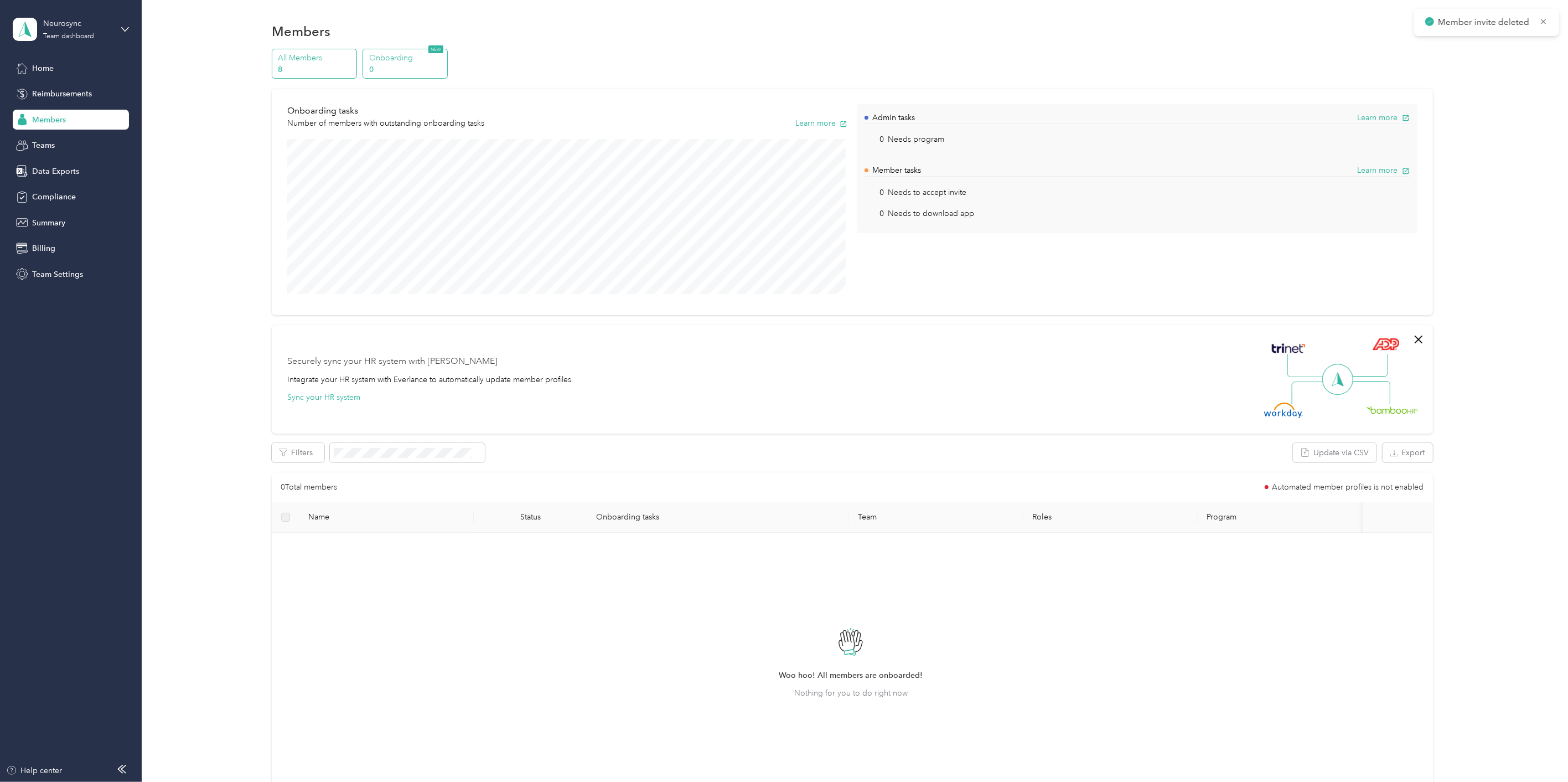
click at [321, 64] on p "8" at bounding box center [315, 69] width 75 height 12
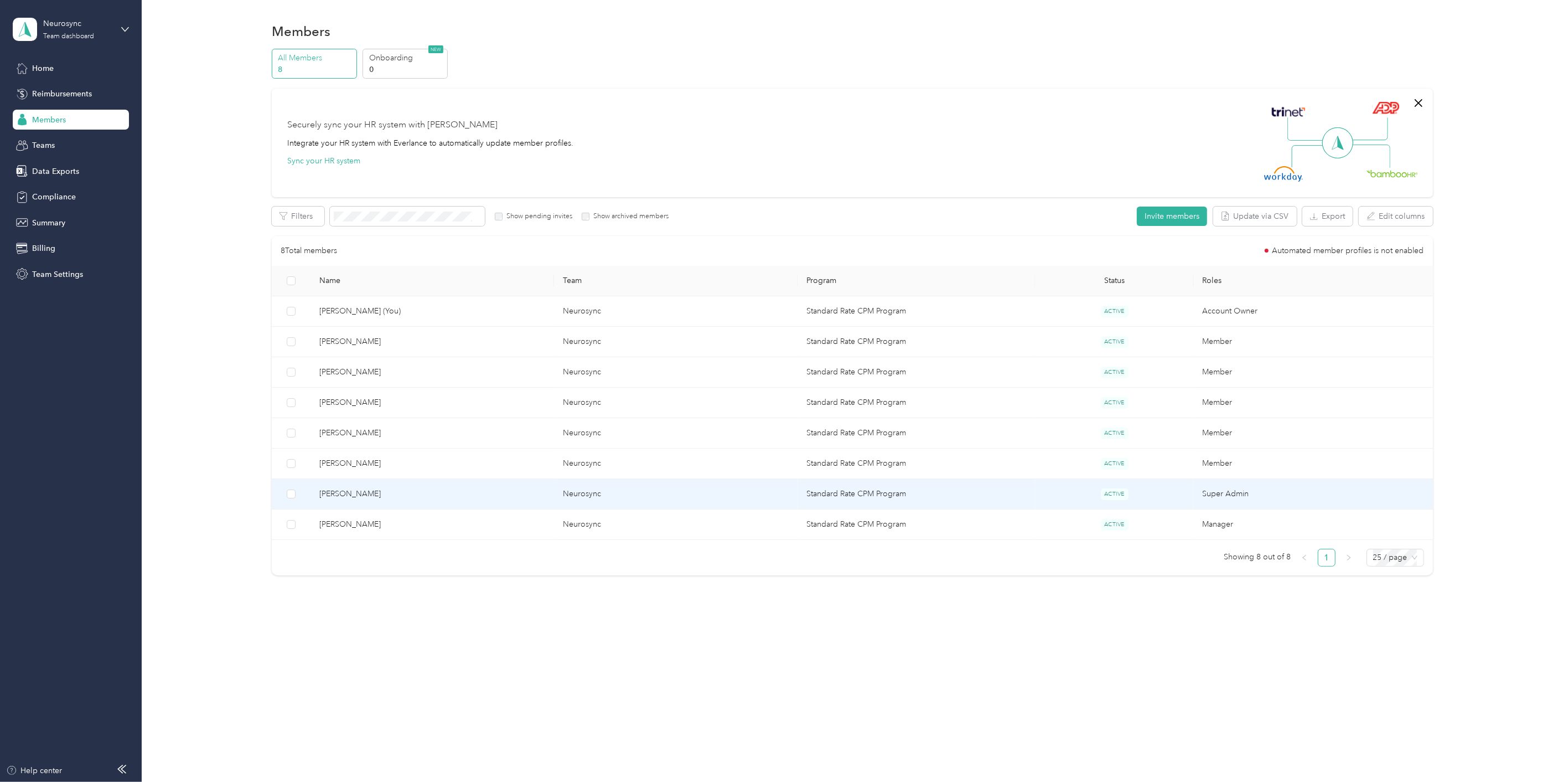
click at [357, 495] on span "[PERSON_NAME]" at bounding box center [432, 494] width 226 height 12
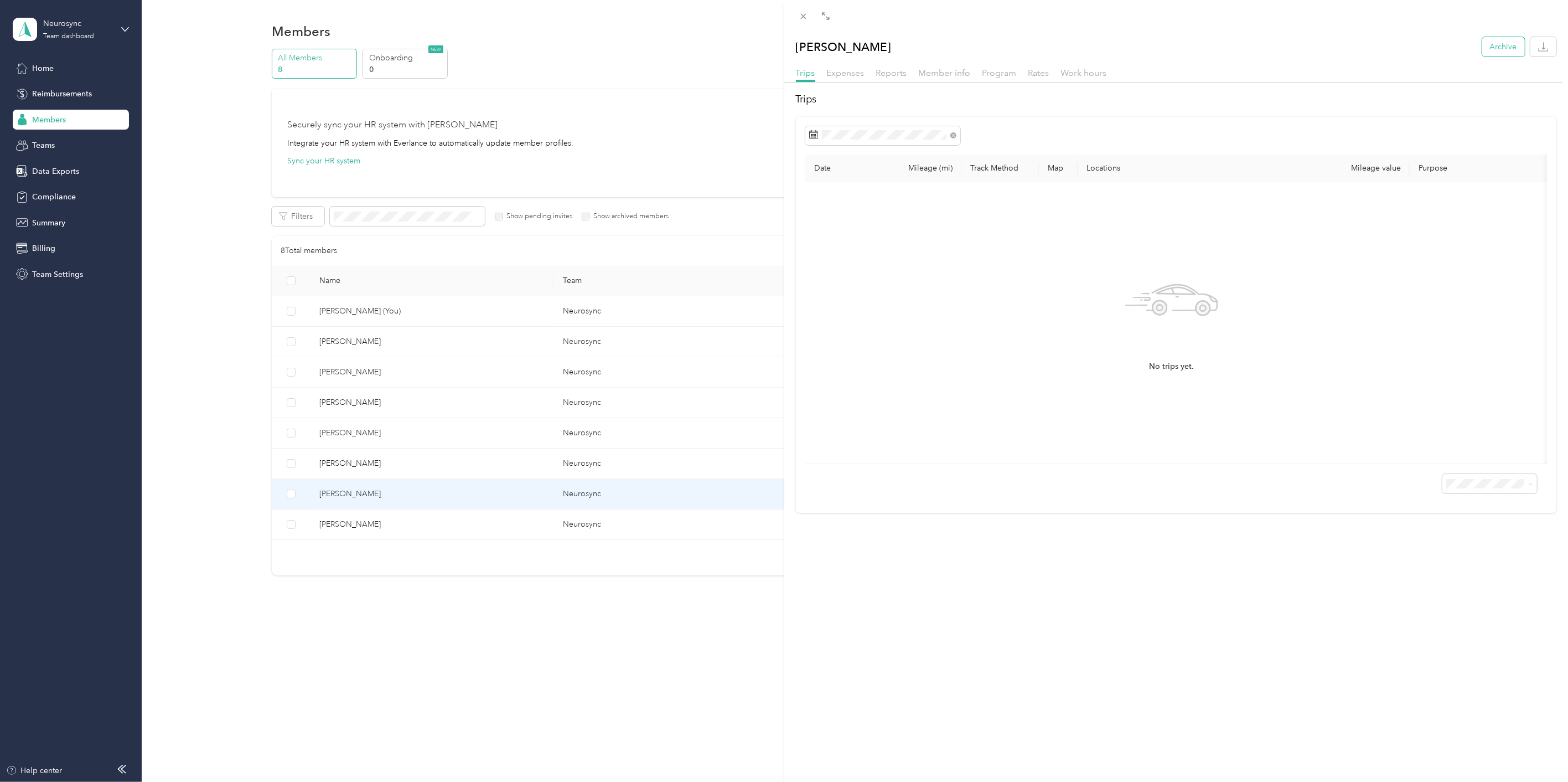
click at [1496, 43] on button "Archive" at bounding box center [1503, 47] width 43 height 19
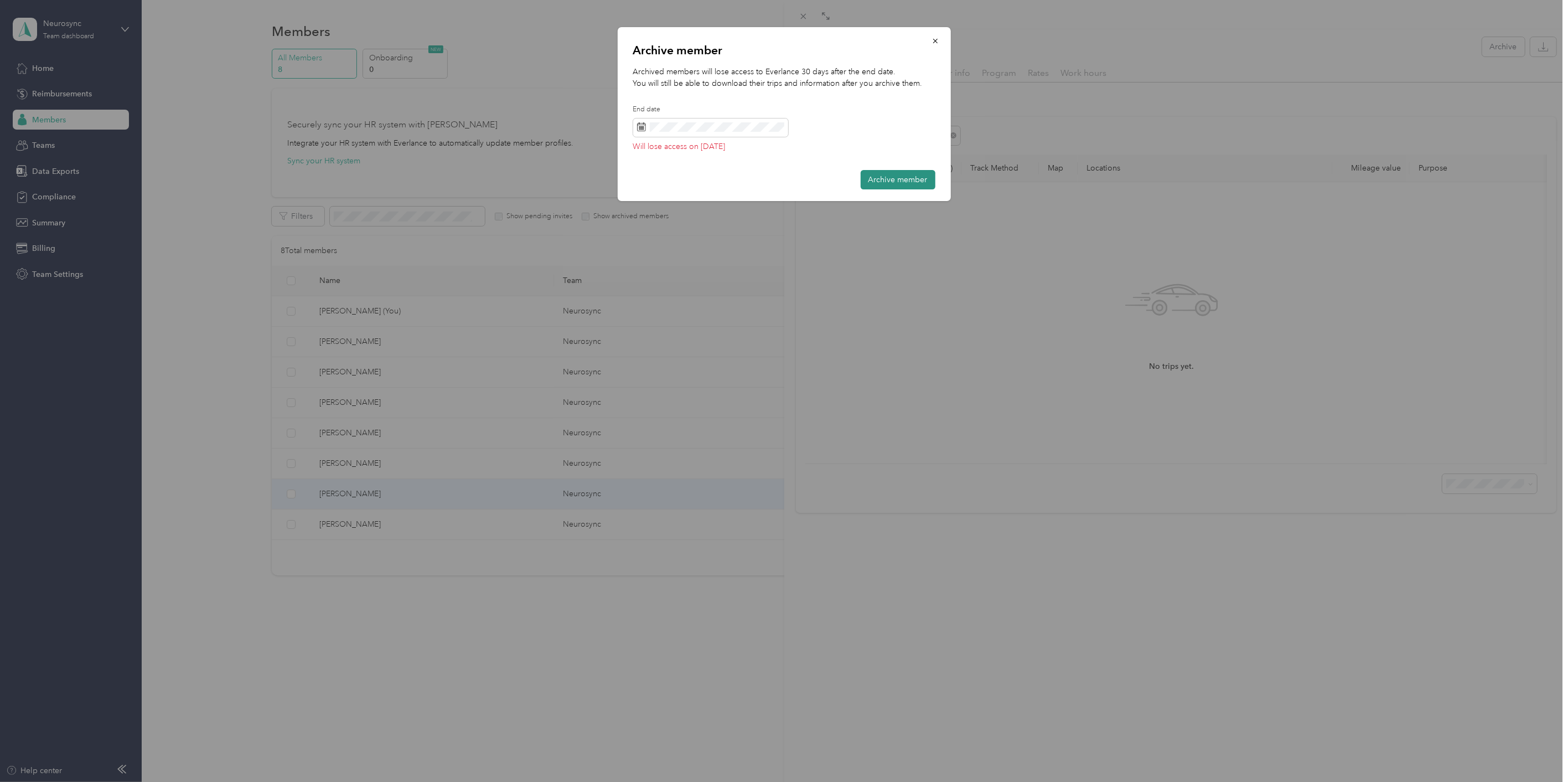
click at [910, 175] on button "Archive member" at bounding box center [898, 180] width 75 height 19
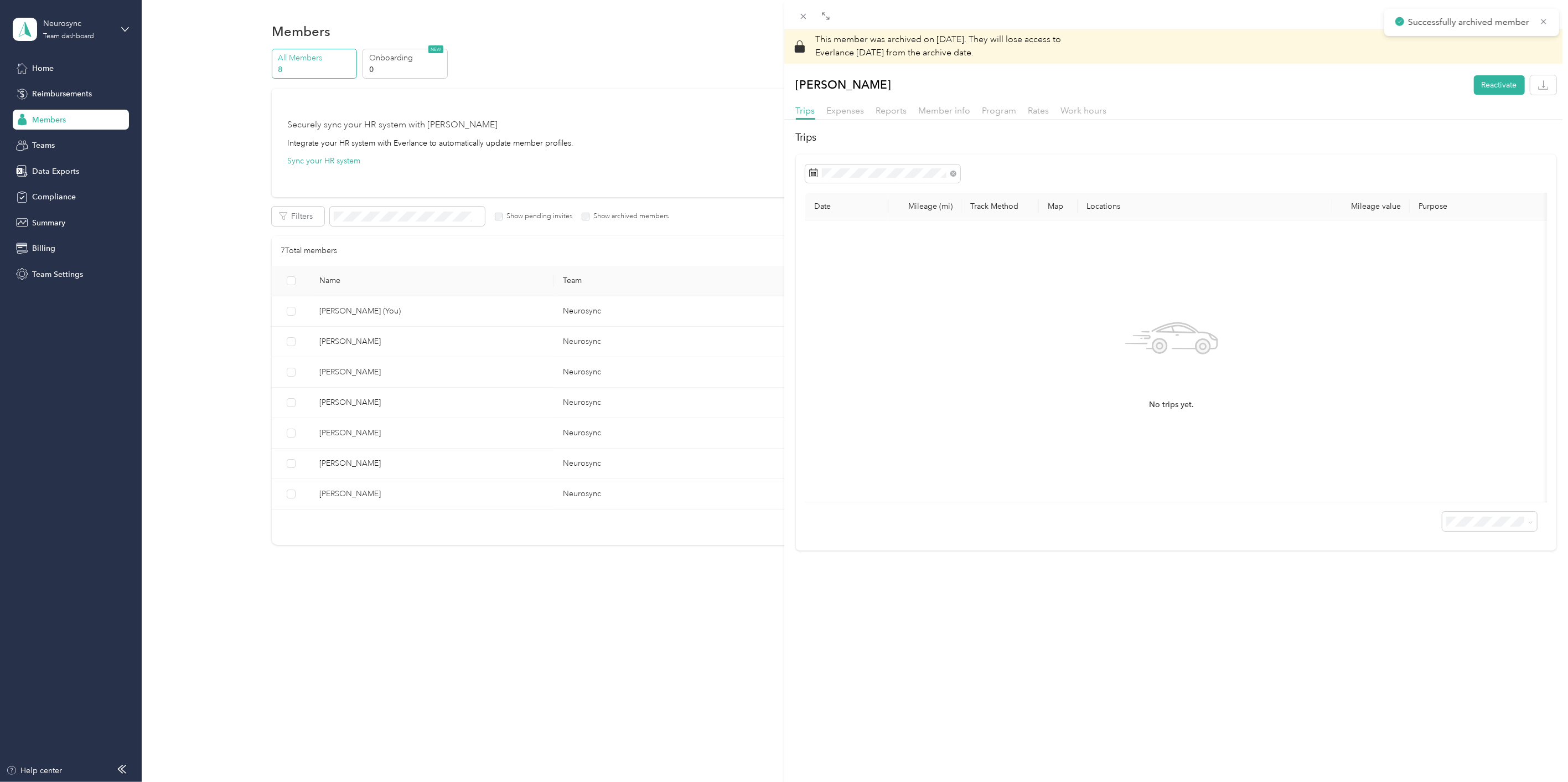
click at [338, 493] on div "This member was archived on [DATE] . They will lose access to Everlance [DATE] …" at bounding box center [784, 391] width 1568 height 782
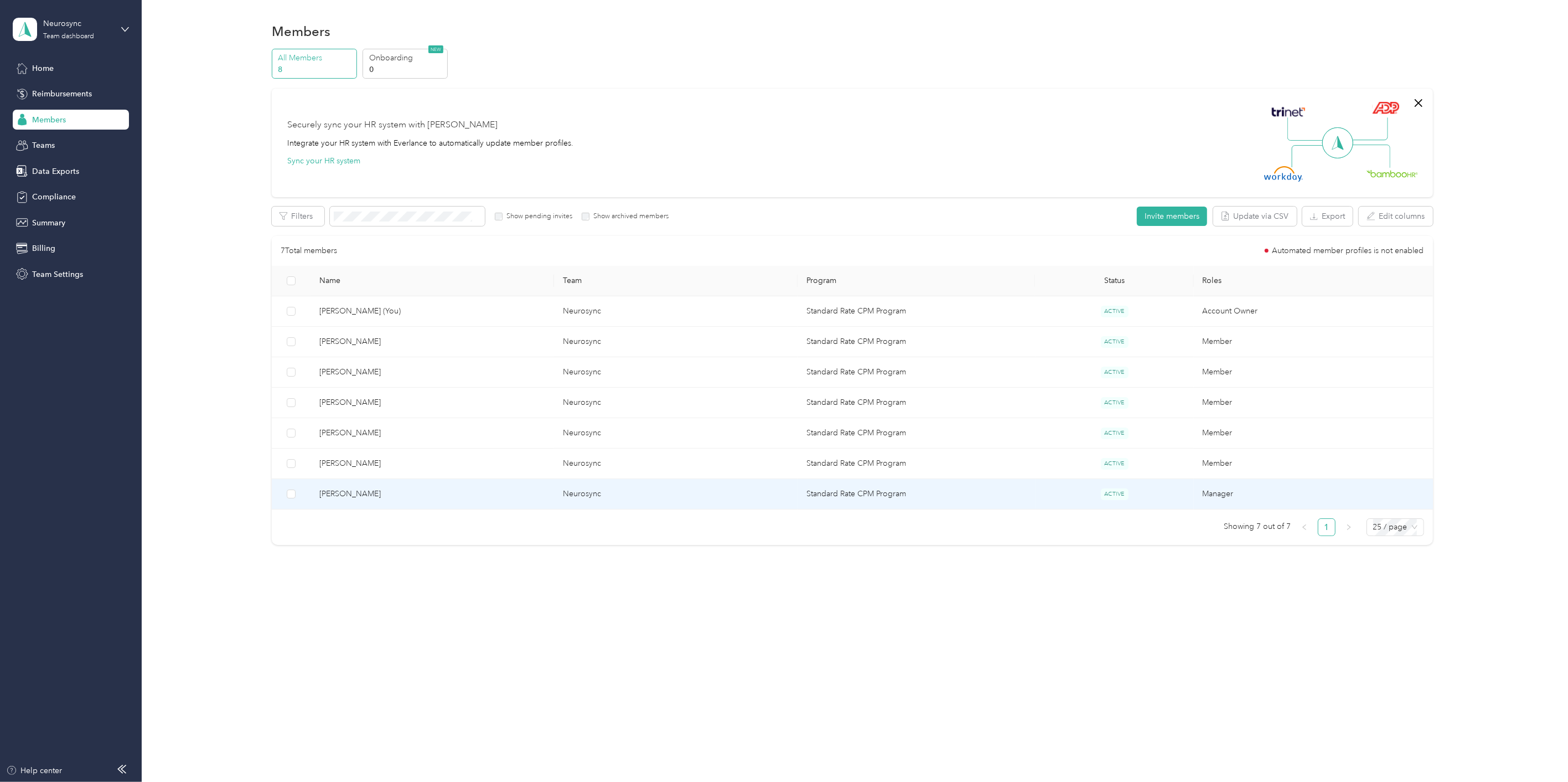
click at [346, 495] on span "[PERSON_NAME]" at bounding box center [432, 494] width 226 height 12
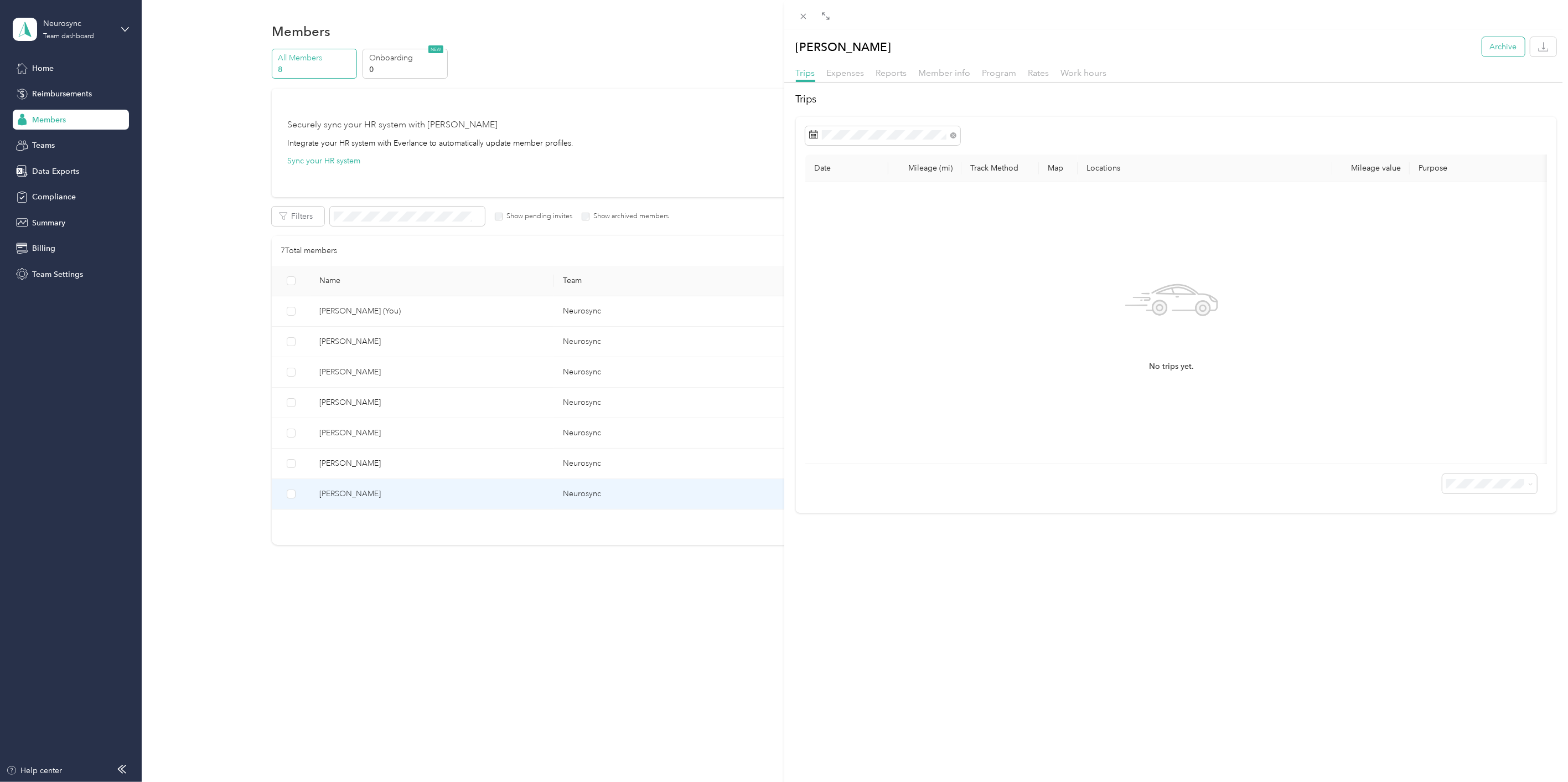
click at [1488, 46] on button "Archive" at bounding box center [1503, 47] width 43 height 19
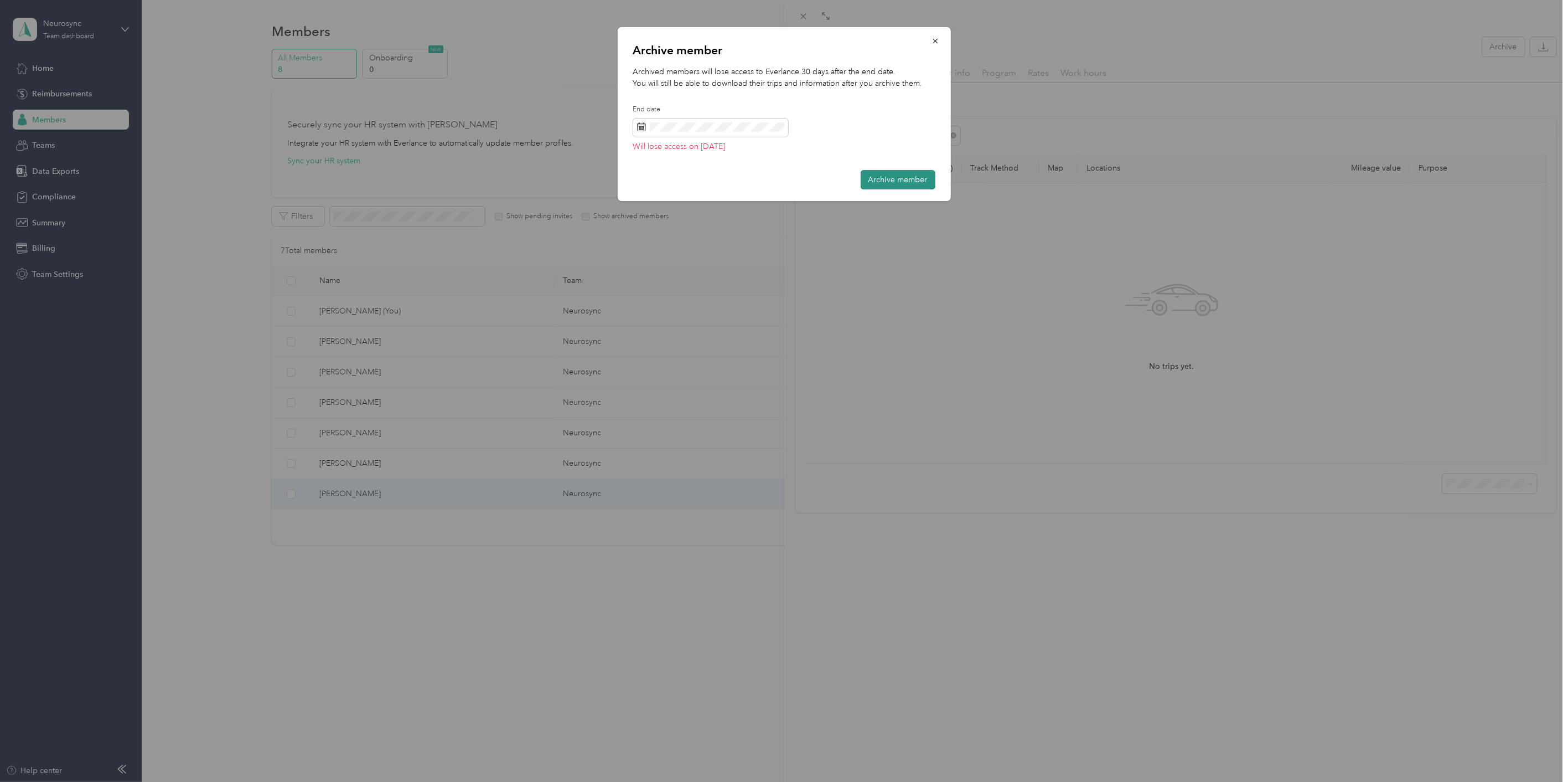
click at [906, 175] on button "Archive member" at bounding box center [898, 180] width 75 height 19
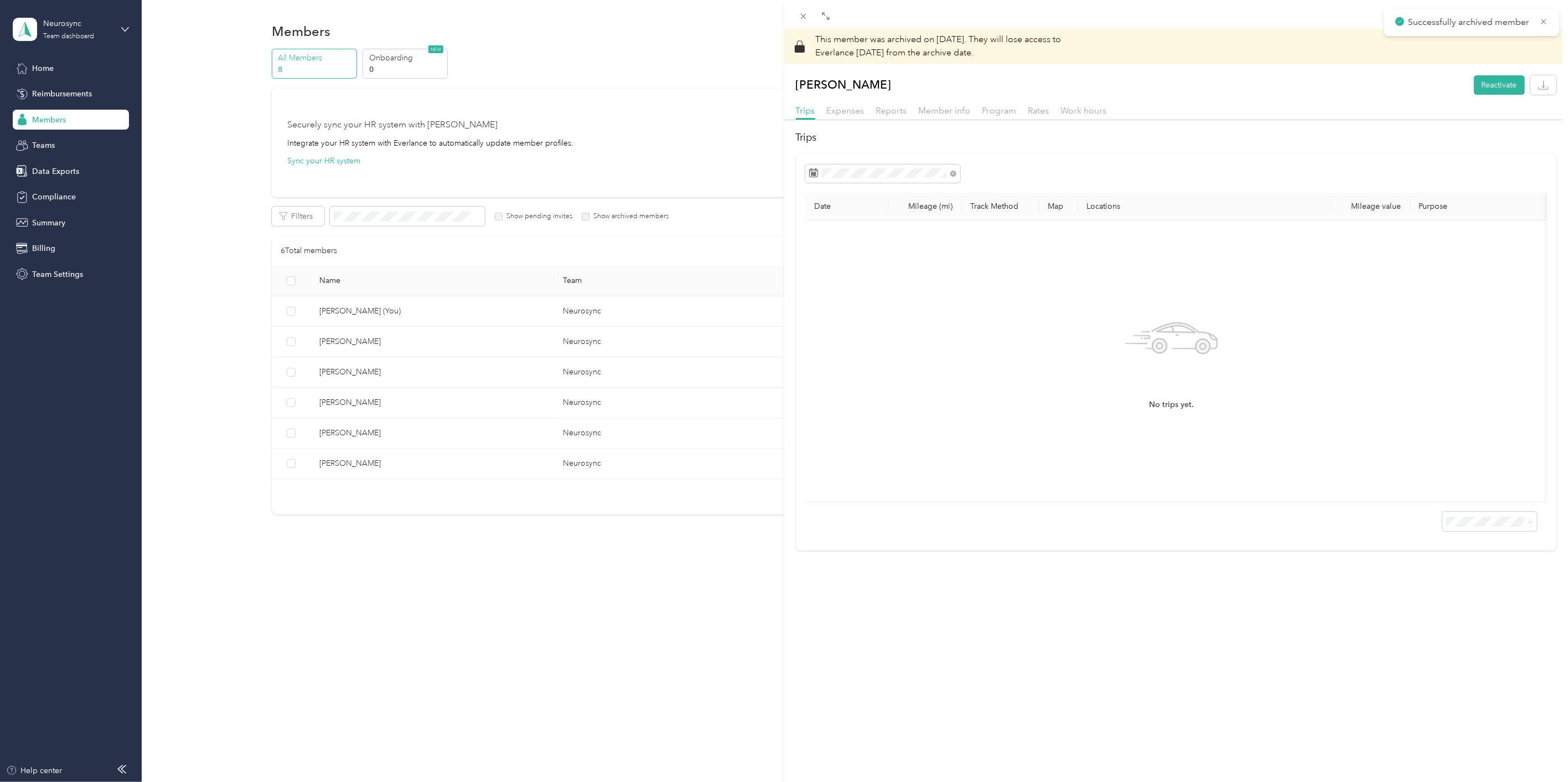
click at [388, 463] on div "This member was archived on [DATE] . They will lose access to Everlance [DATE] …" at bounding box center [784, 391] width 1568 height 782
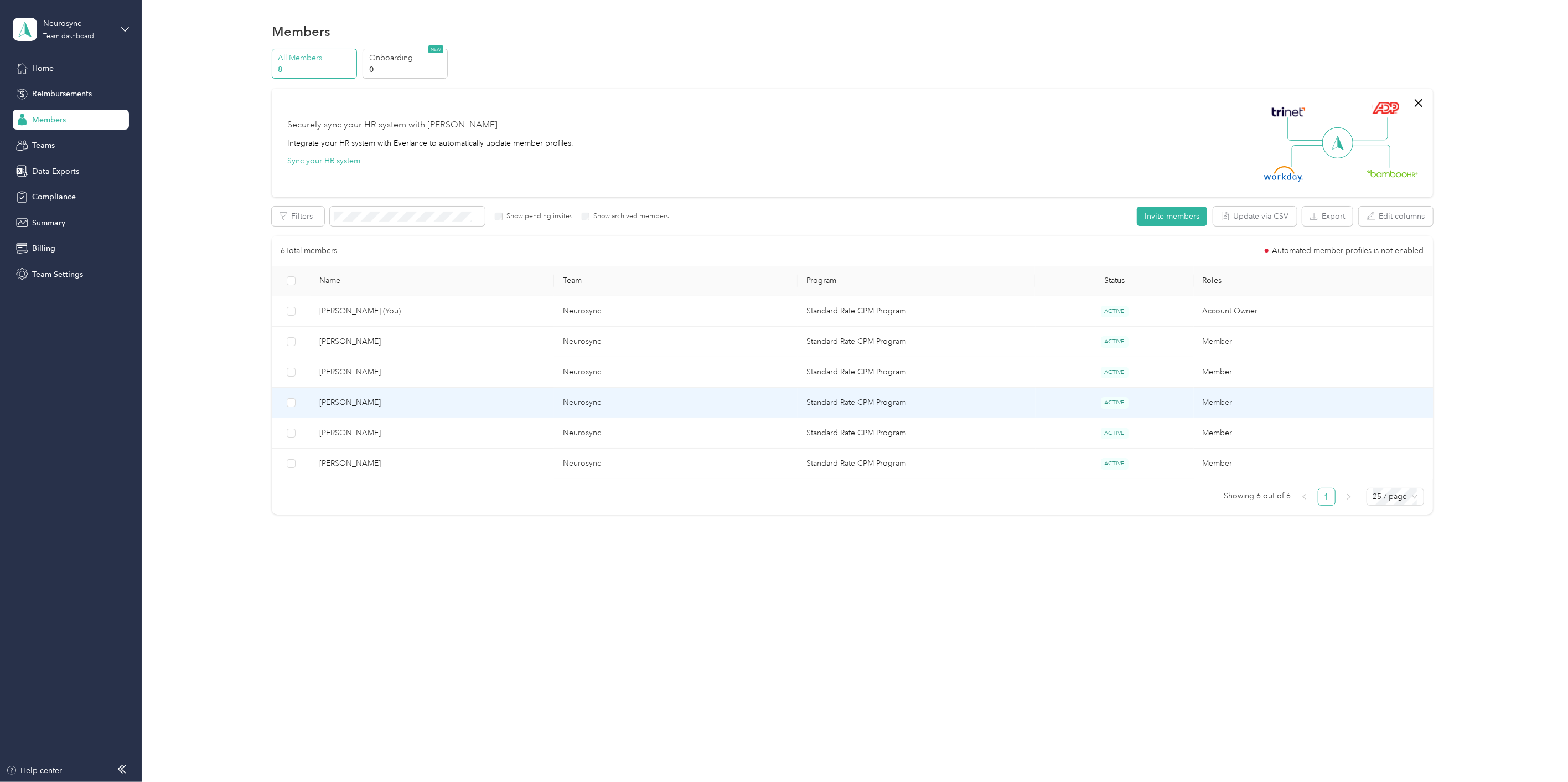
click at [391, 395] on td "[PERSON_NAME]" at bounding box center [432, 403] width 243 height 30
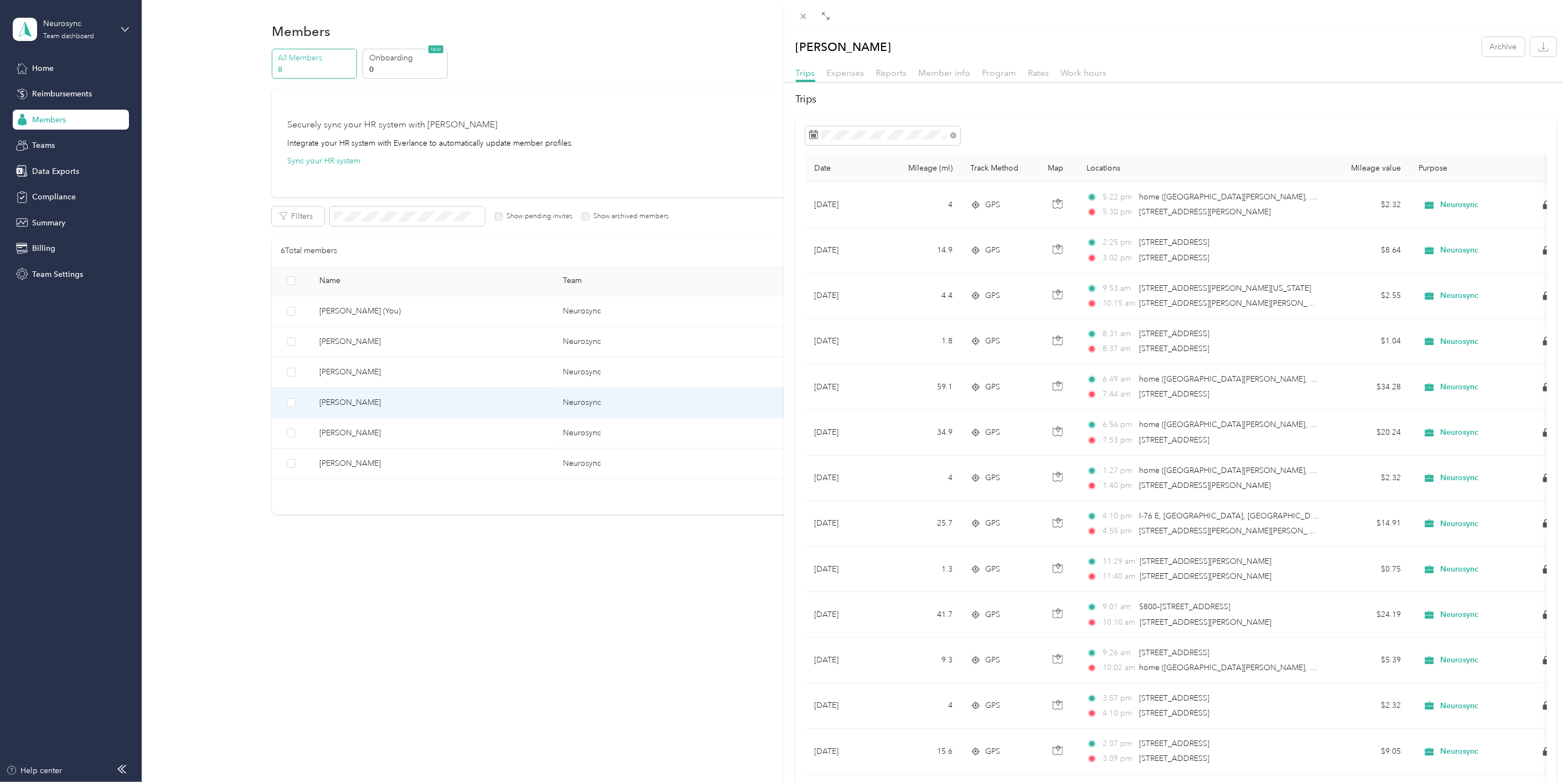
click at [377, 374] on div "[PERSON_NAME] Archive Trips Expenses Reports Member info Program Rates Work hou…" at bounding box center [784, 391] width 1568 height 782
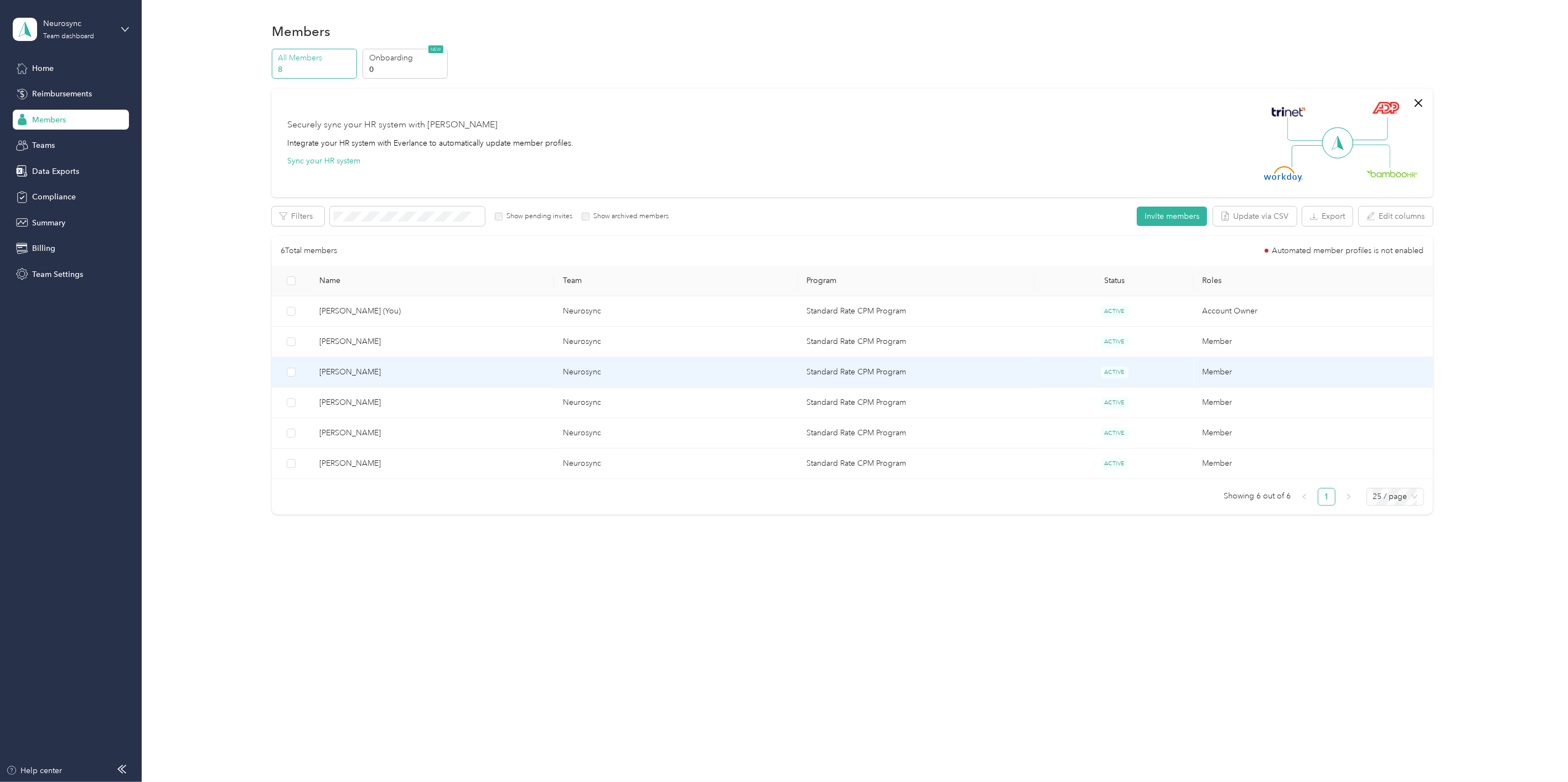
click at [374, 369] on span "[PERSON_NAME]" at bounding box center [432, 372] width 226 height 12
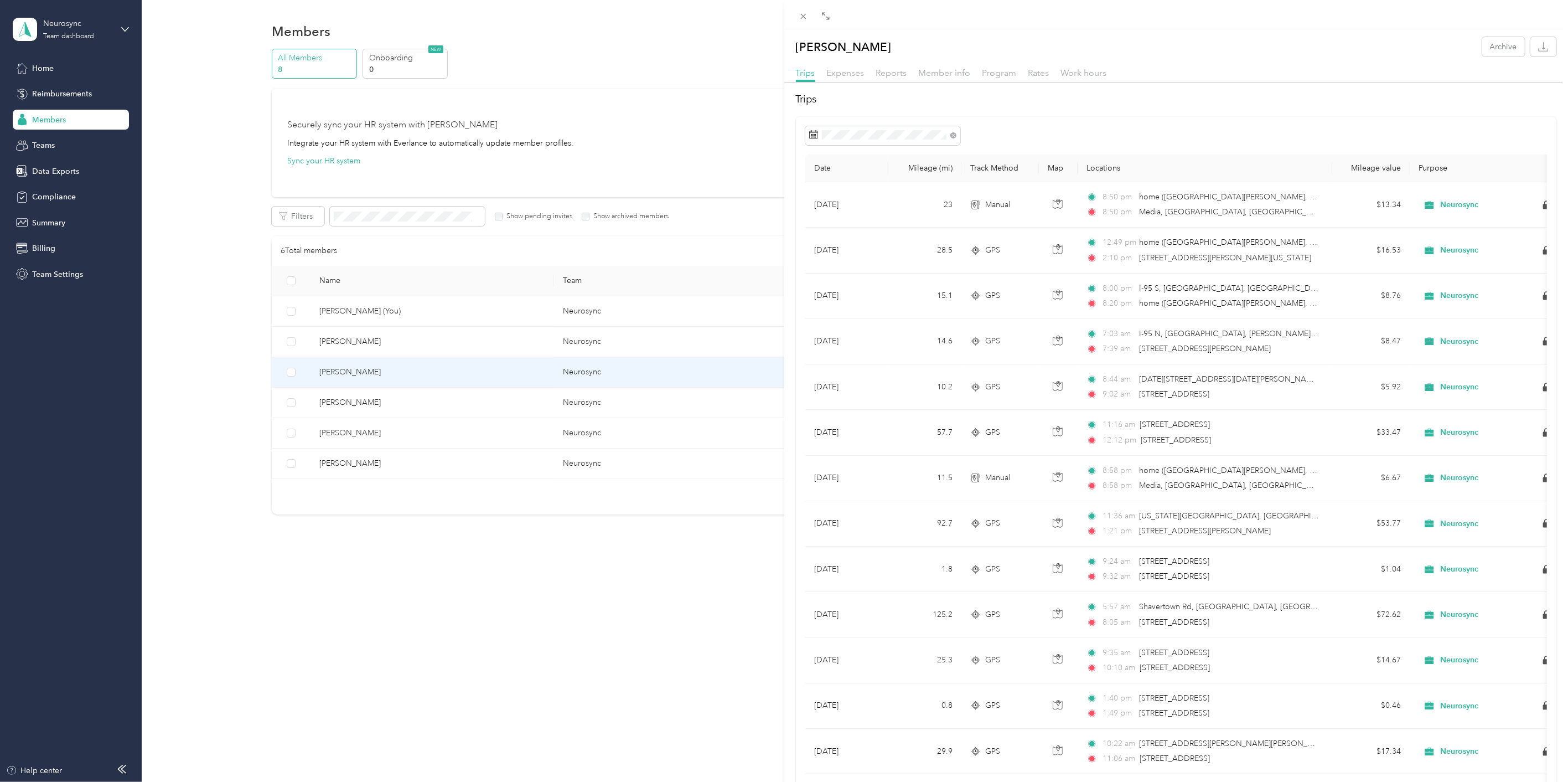
click at [417, 373] on div "[PERSON_NAME] Archive Trips Expenses Reports Member info Program Rates Work hou…" at bounding box center [784, 391] width 1568 height 782
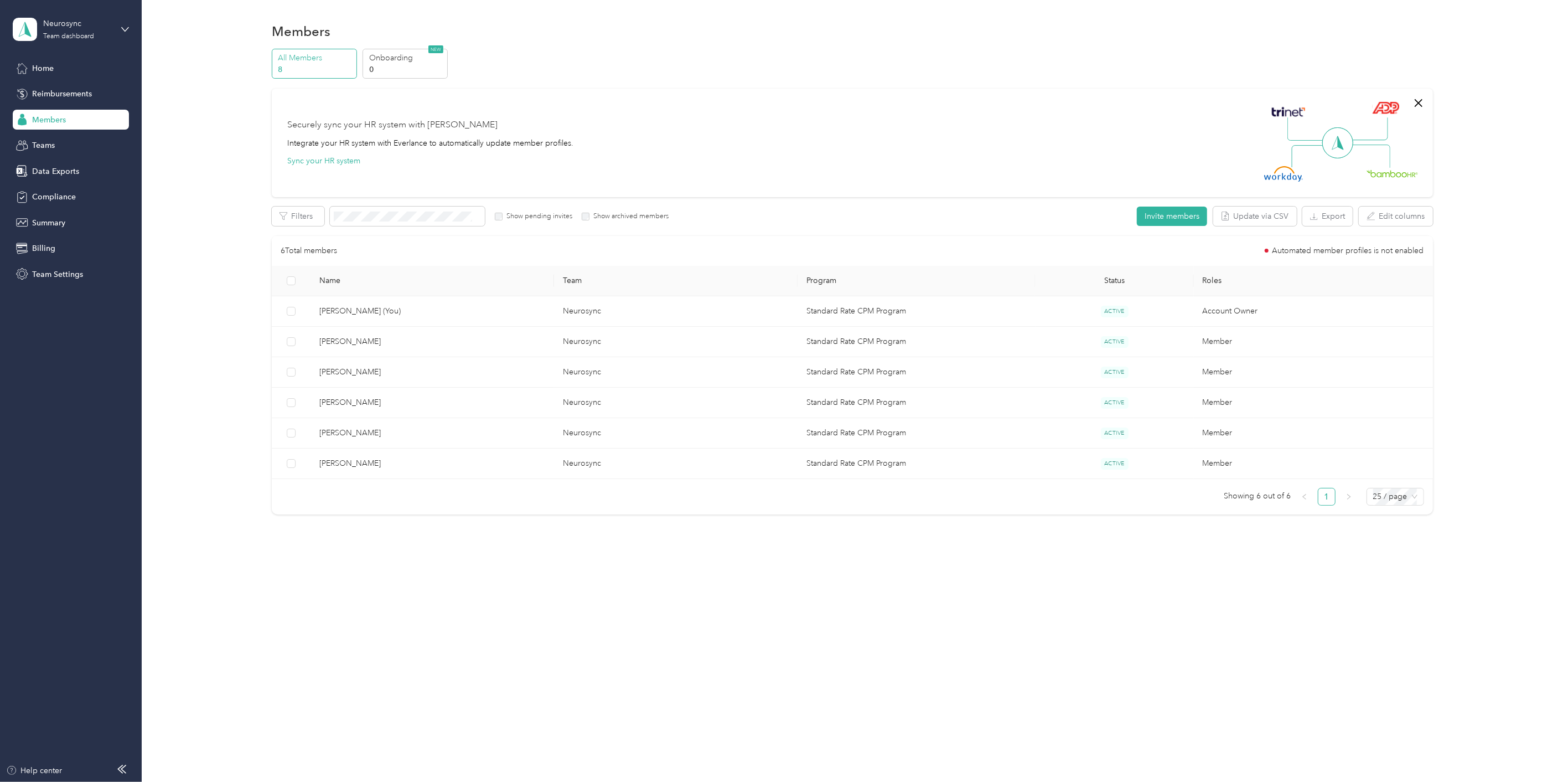
click at [428, 373] on span "[PERSON_NAME]" at bounding box center [432, 372] width 226 height 12
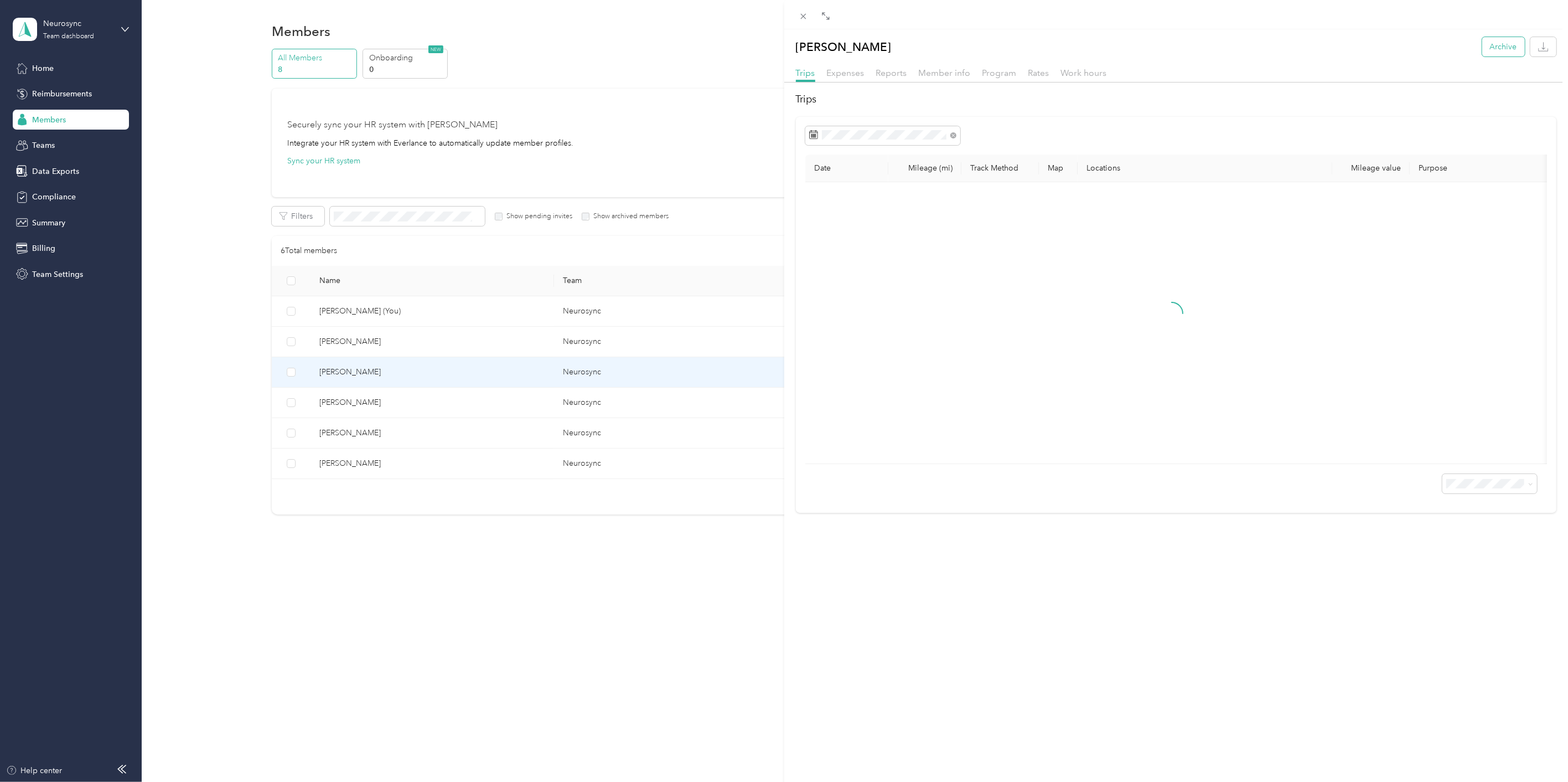
click at [1489, 46] on button "Archive" at bounding box center [1503, 47] width 43 height 19
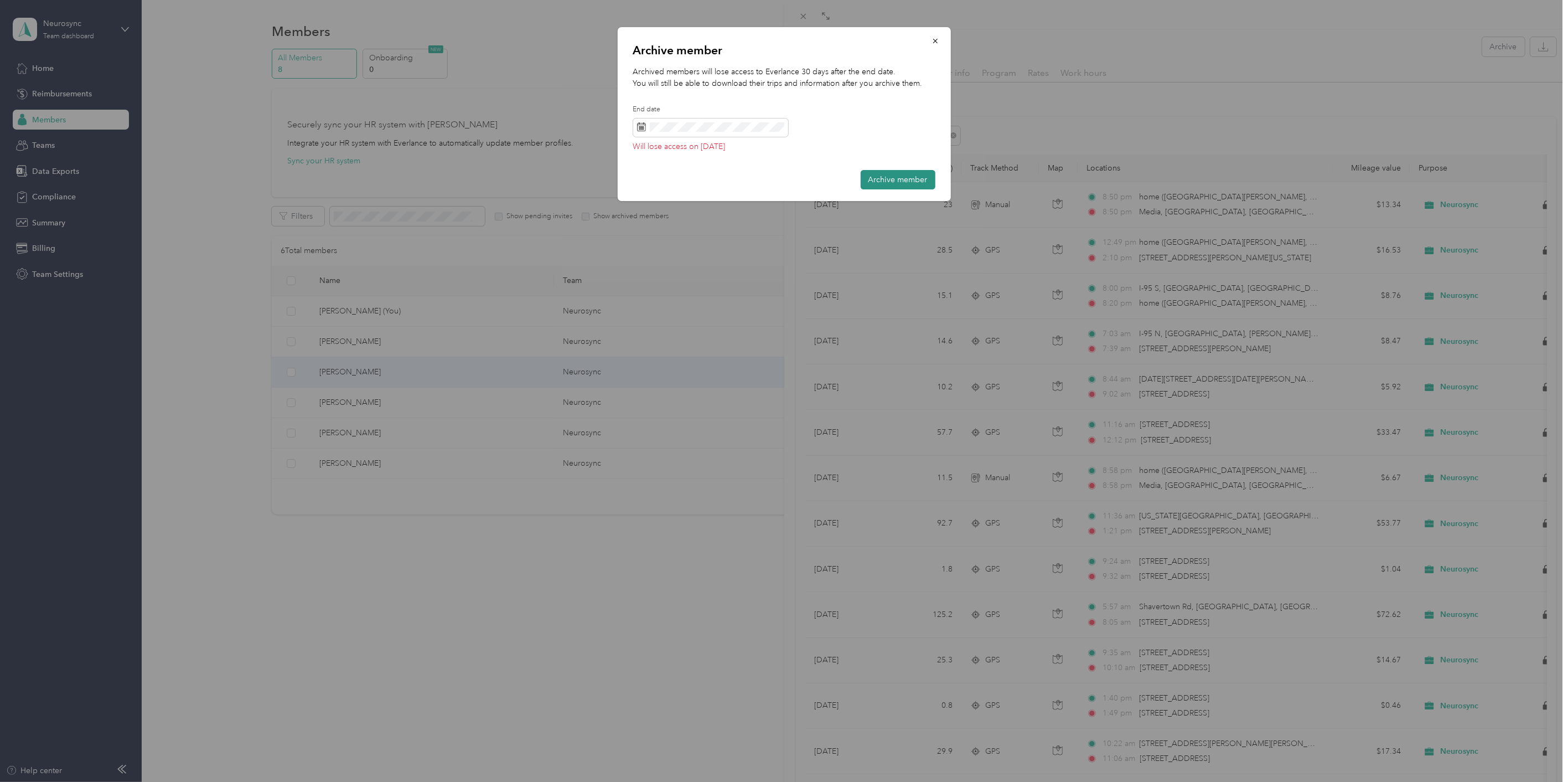
click at [908, 175] on button "Archive member" at bounding box center [898, 180] width 75 height 19
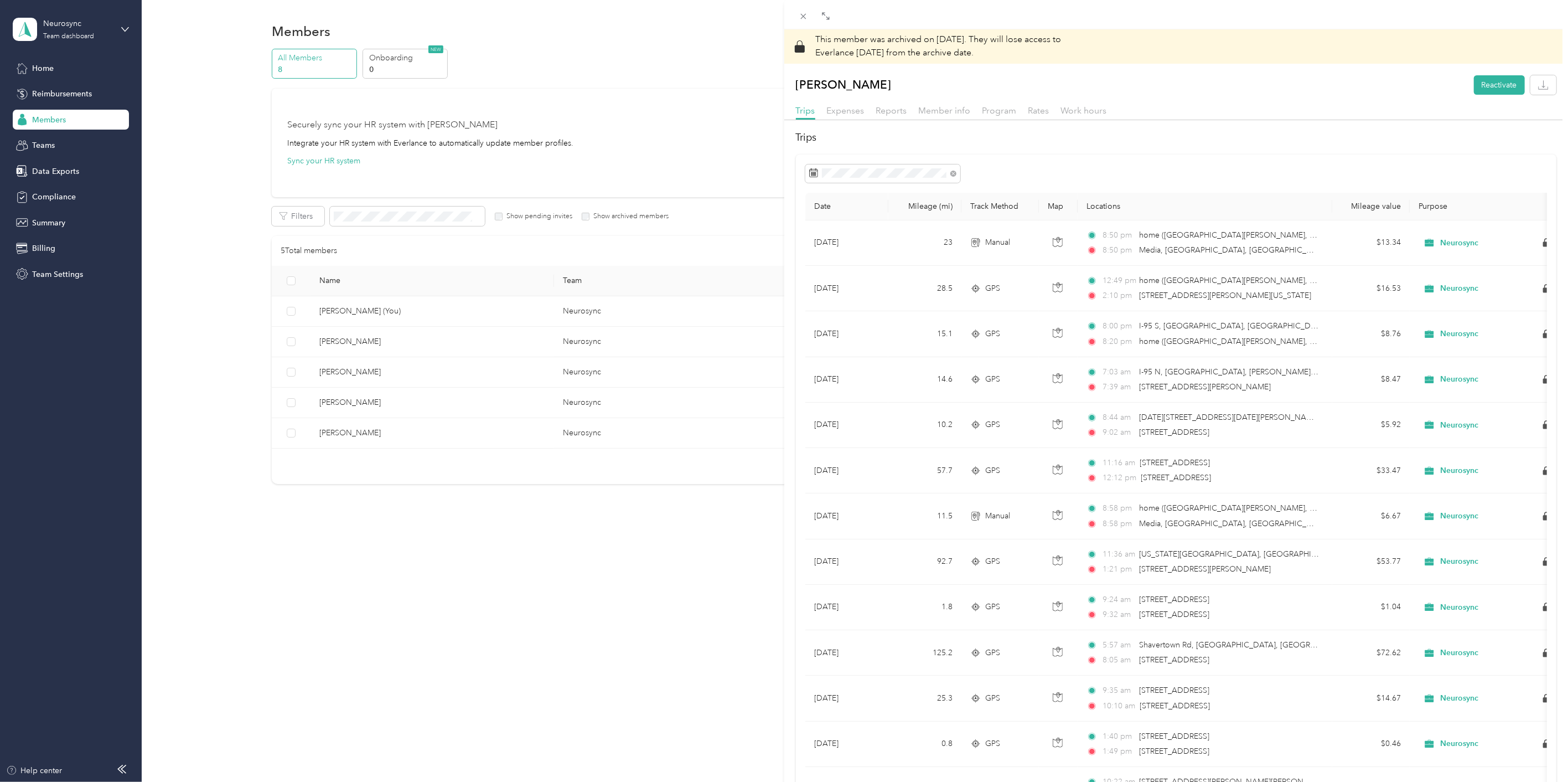
click at [383, 437] on div "This member was archived on [DATE] . They will lose access to Everlance [DATE] …" at bounding box center [784, 391] width 1568 height 782
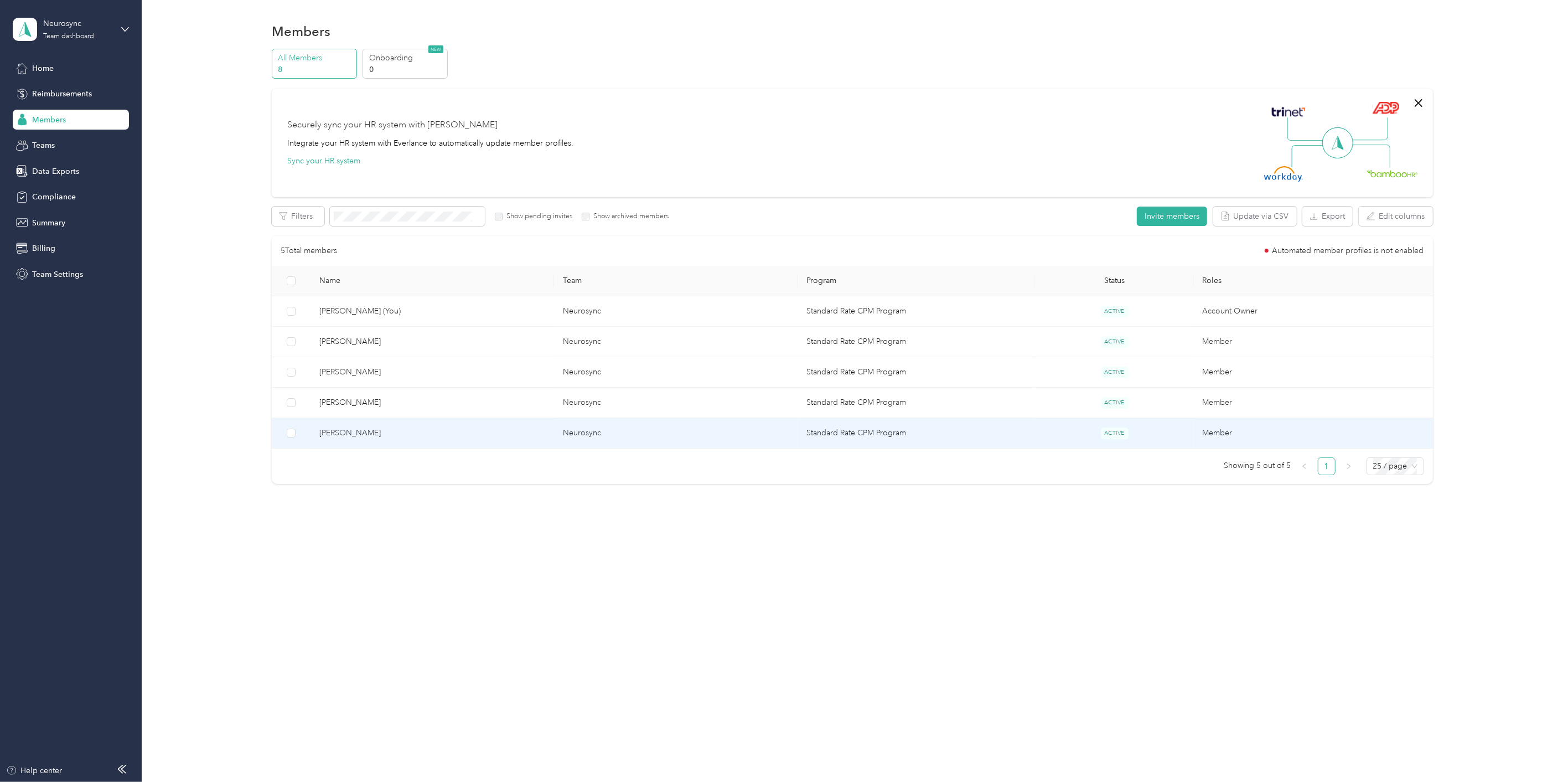
click at [383, 430] on span "[PERSON_NAME]" at bounding box center [432, 433] width 226 height 12
